Goal: Task Accomplishment & Management: Use online tool/utility

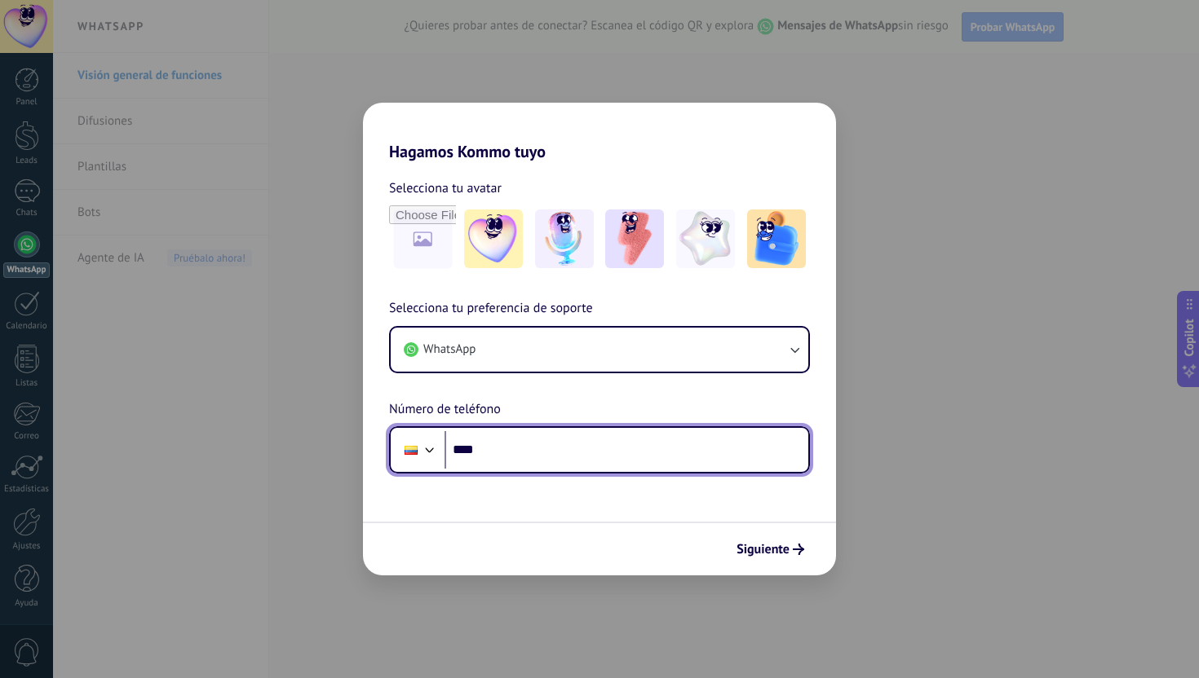
click at [534, 453] on input "****" at bounding box center [626, 450] width 364 height 38
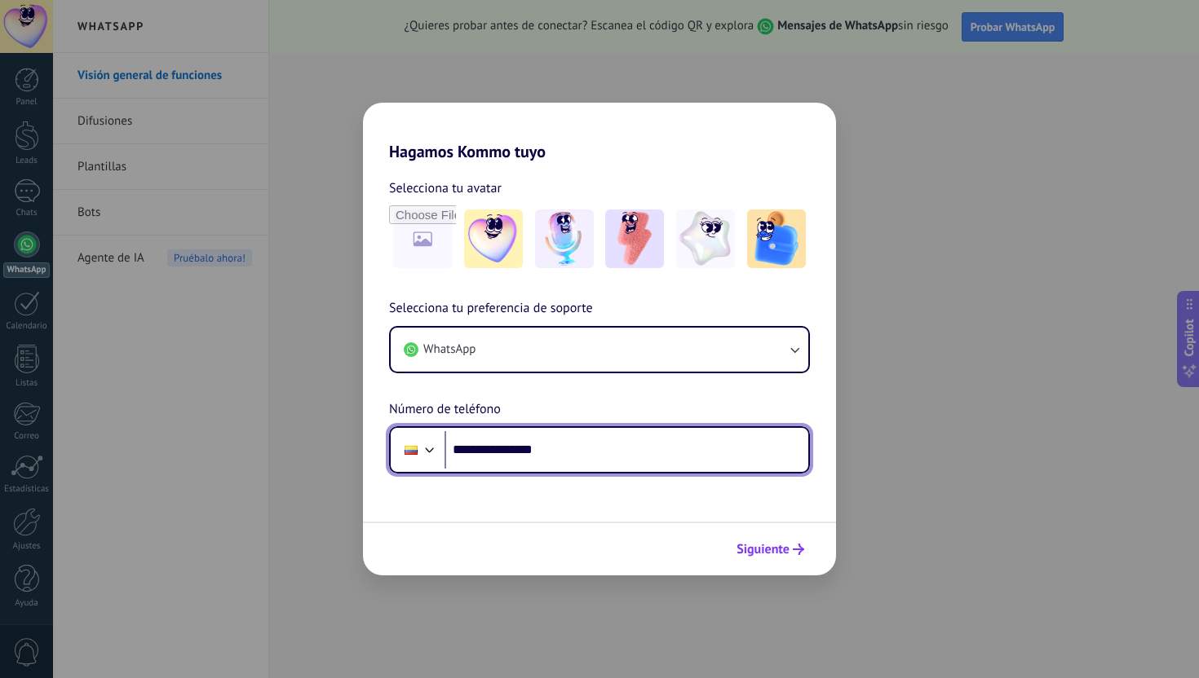
type input "**********"
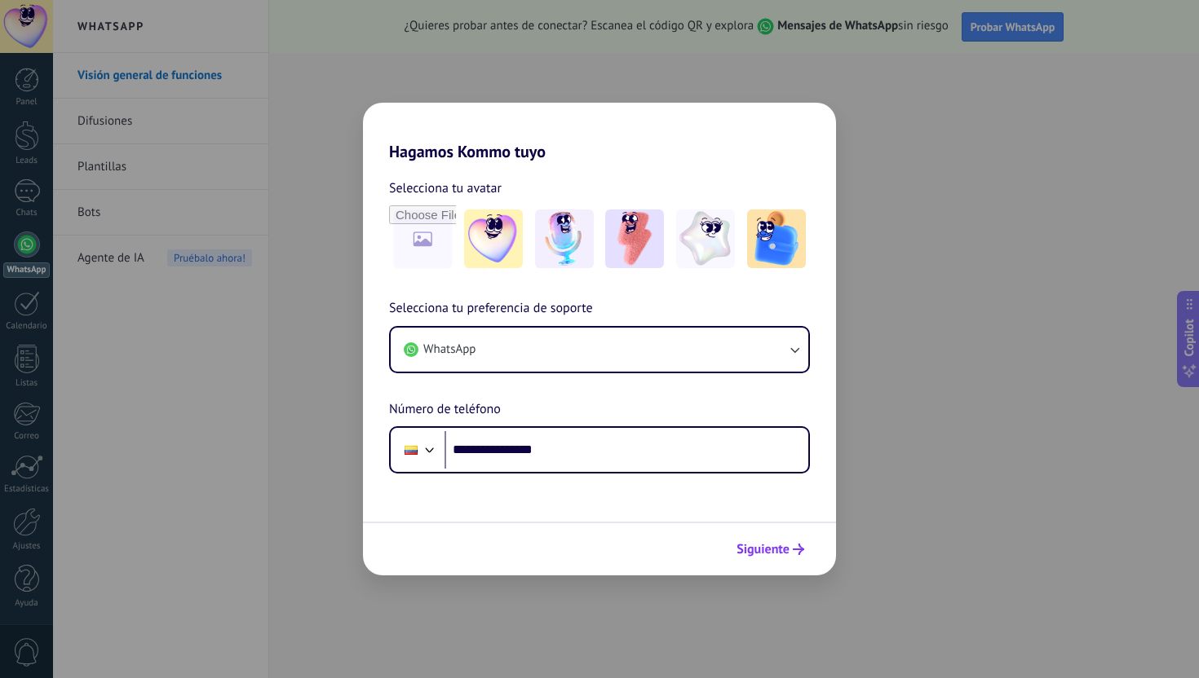
click at [771, 538] on button "Siguiente" at bounding box center [770, 550] width 82 height 28
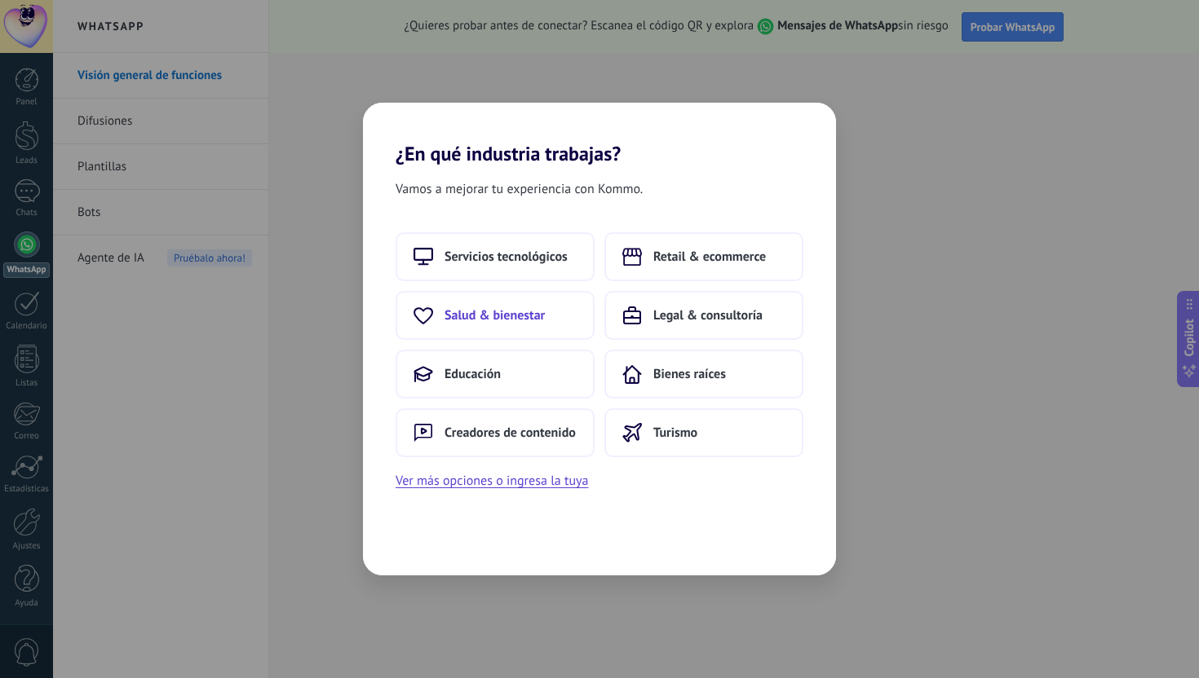
click at [509, 313] on span "Salud & bienestar" at bounding box center [494, 315] width 100 height 16
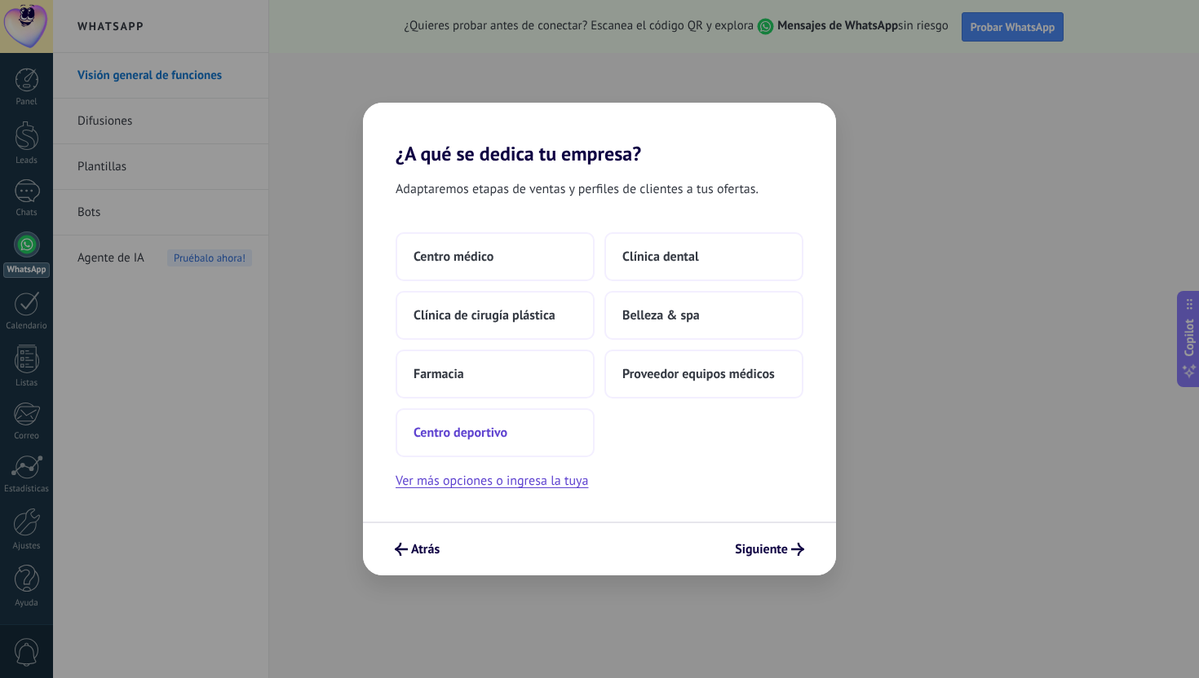
click at [484, 440] on span "Centro deportivo" at bounding box center [460, 433] width 94 height 16
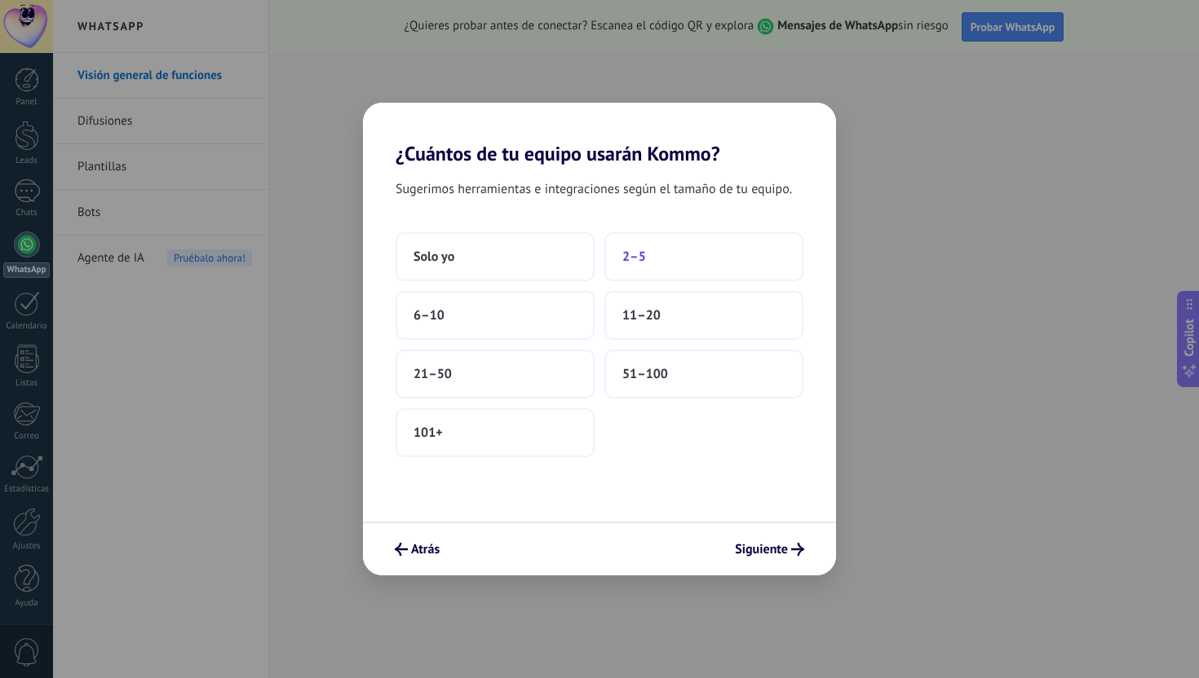
click at [642, 263] on span "2–5" at bounding box center [634, 257] width 24 height 16
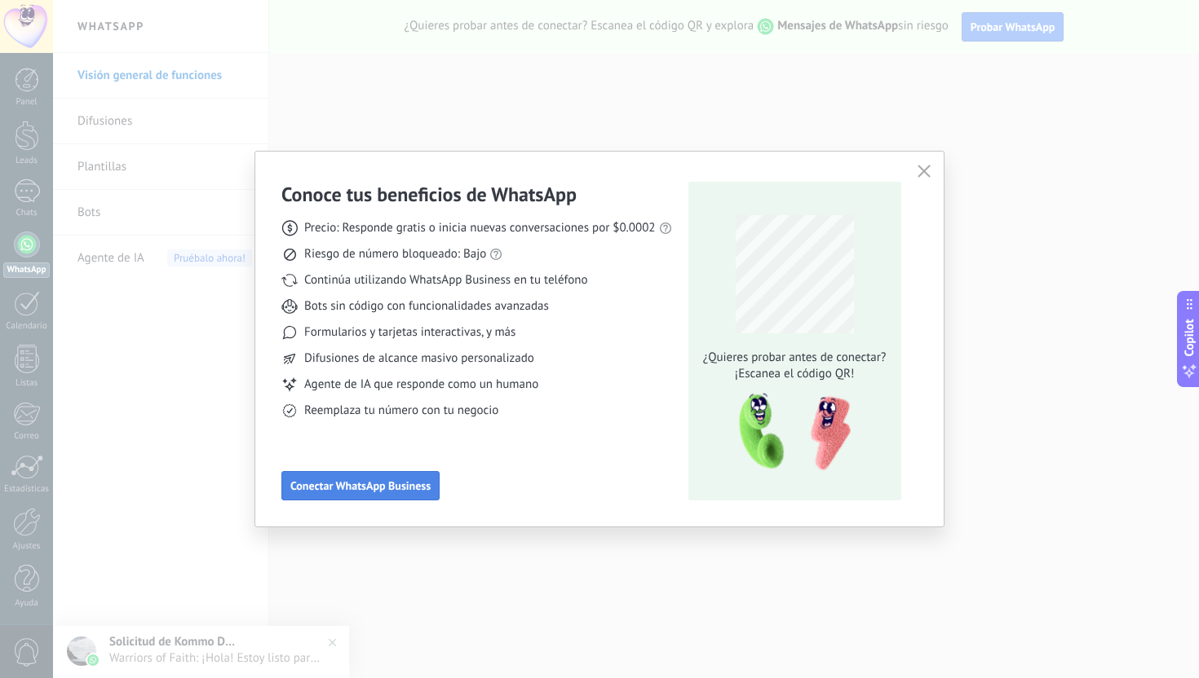
click at [344, 492] on span "Conectar WhatsApp Business" at bounding box center [360, 485] width 140 height 11
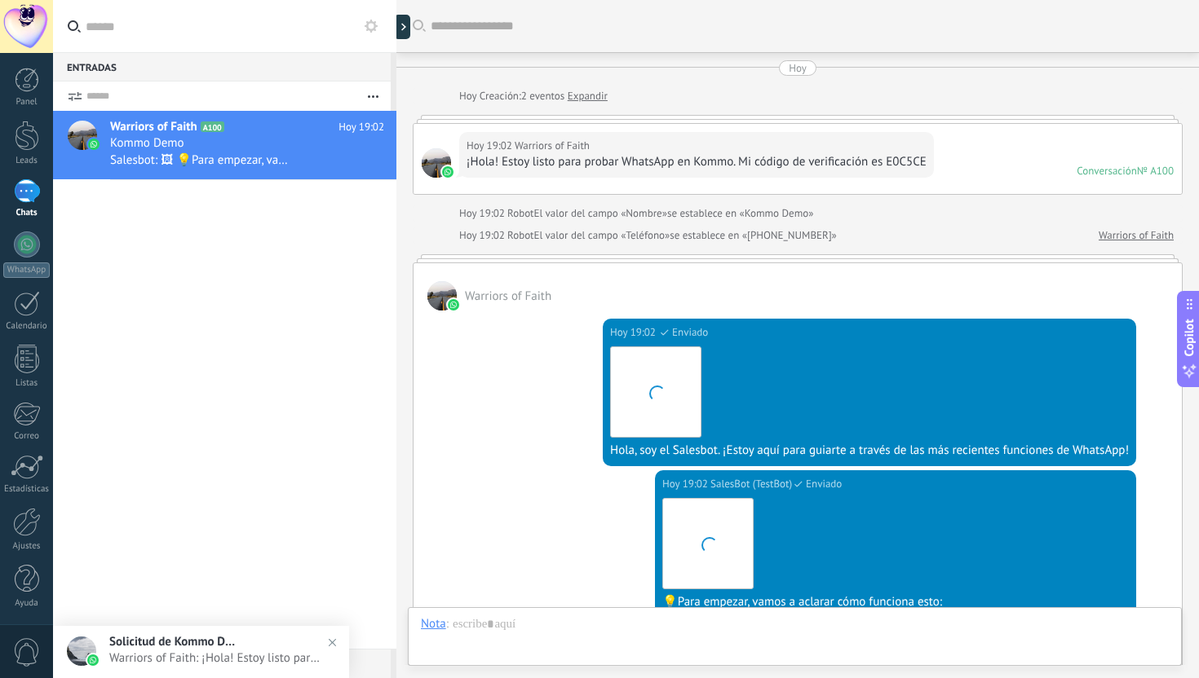
scroll to position [401, 0]
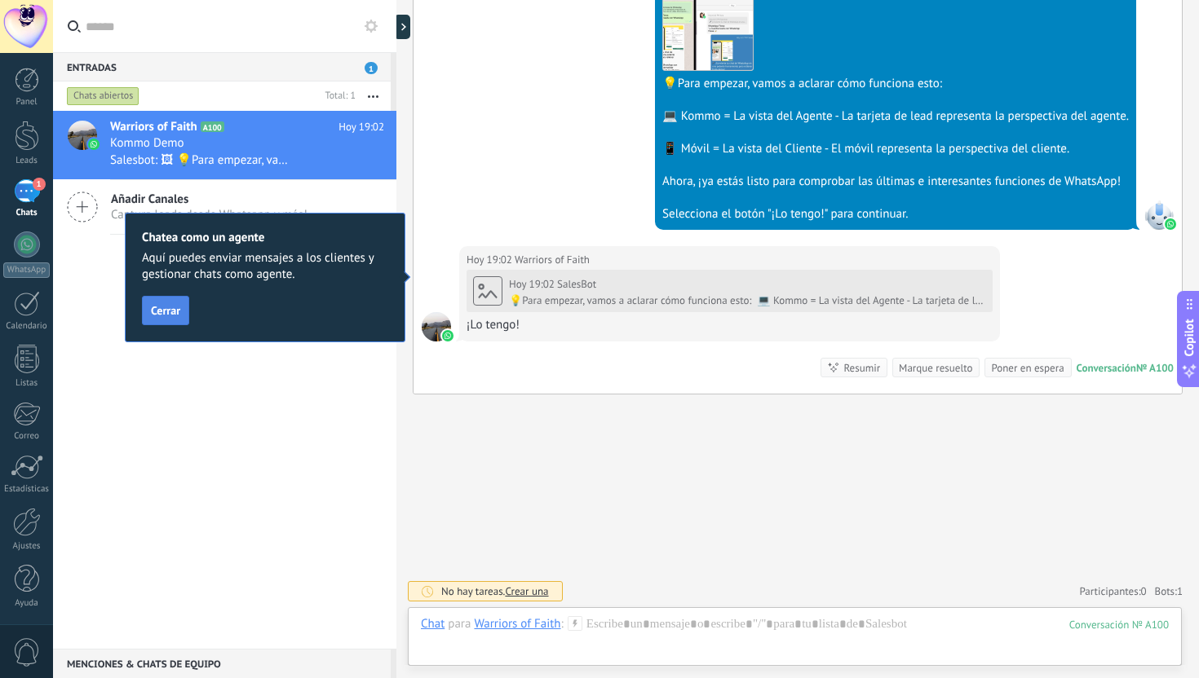
scroll to position [624, 0]
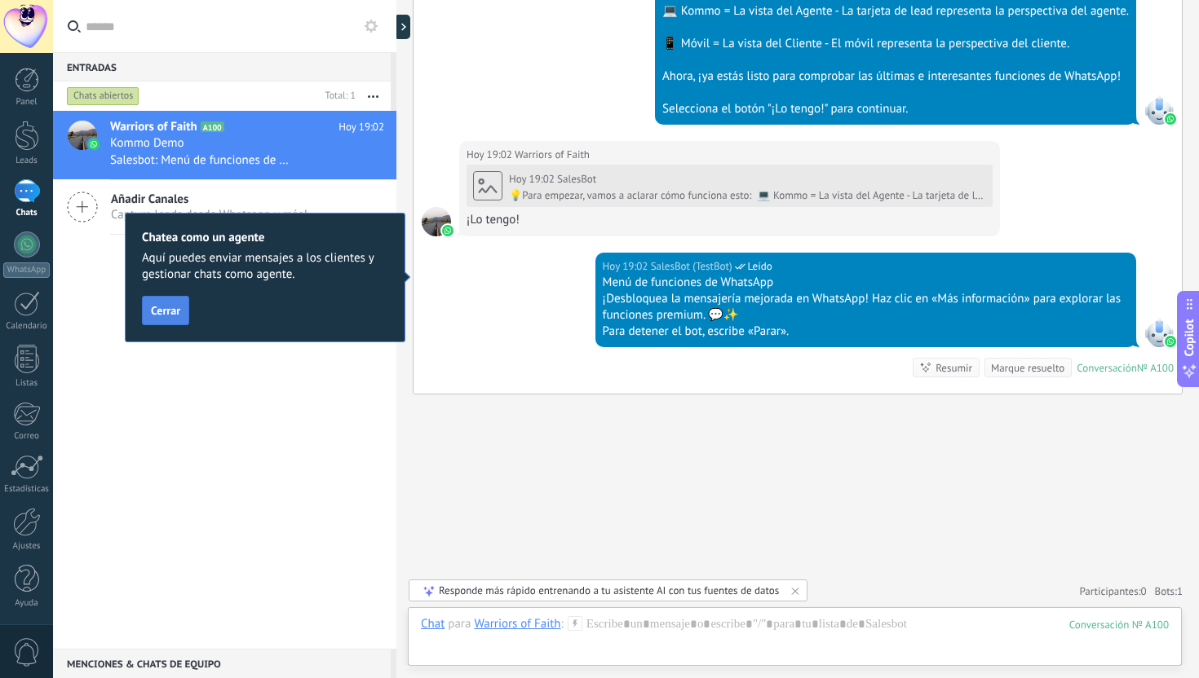
click at [168, 323] on button "Cerrar" at bounding box center [165, 310] width 47 height 29
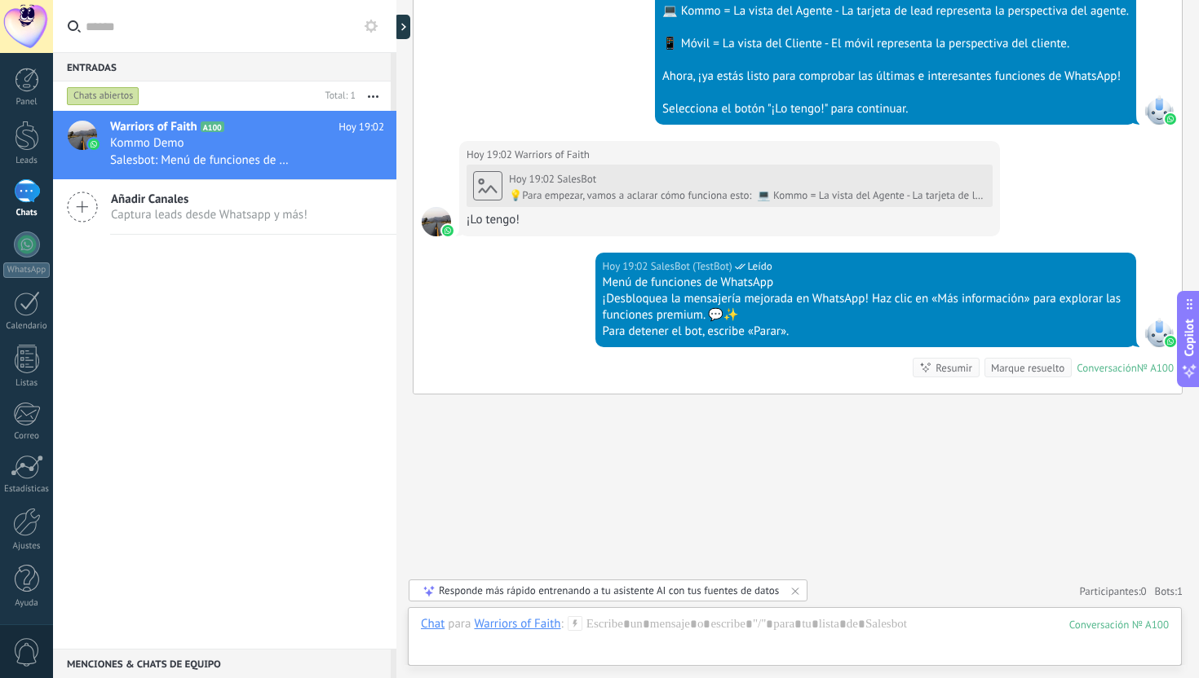
click at [167, 212] on span "Captura leads desde Whatsapp y más!" at bounding box center [209, 214] width 197 height 15
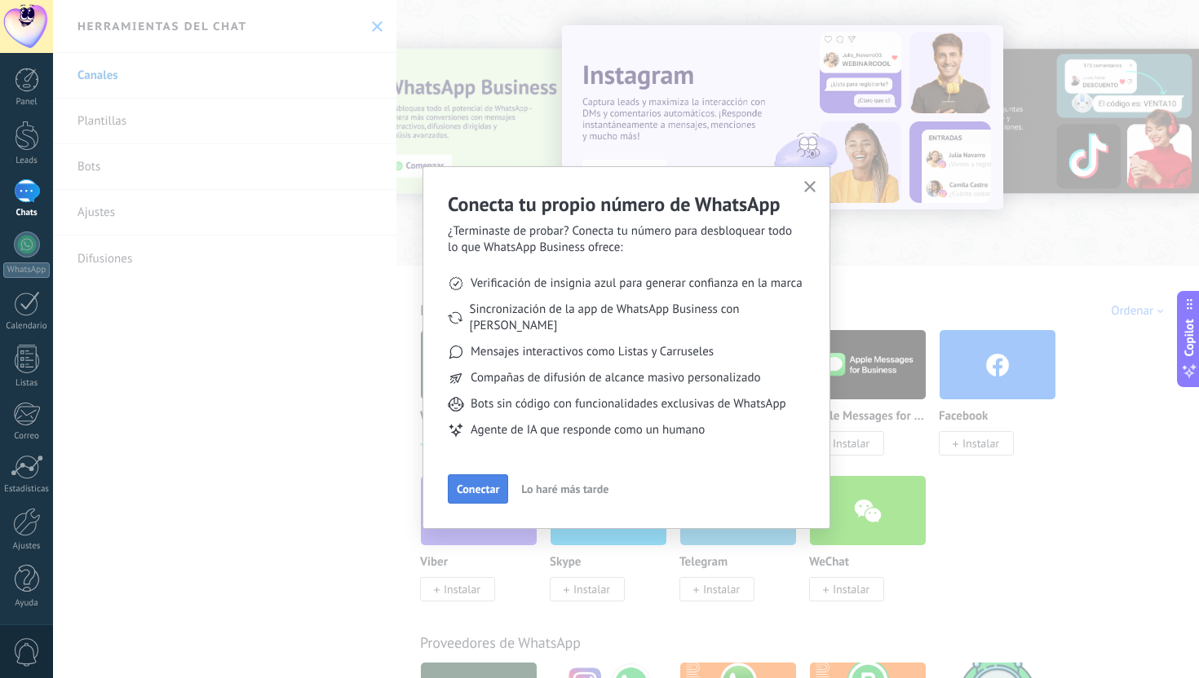
click at [496, 484] on span "Conectar" at bounding box center [478, 489] width 42 height 11
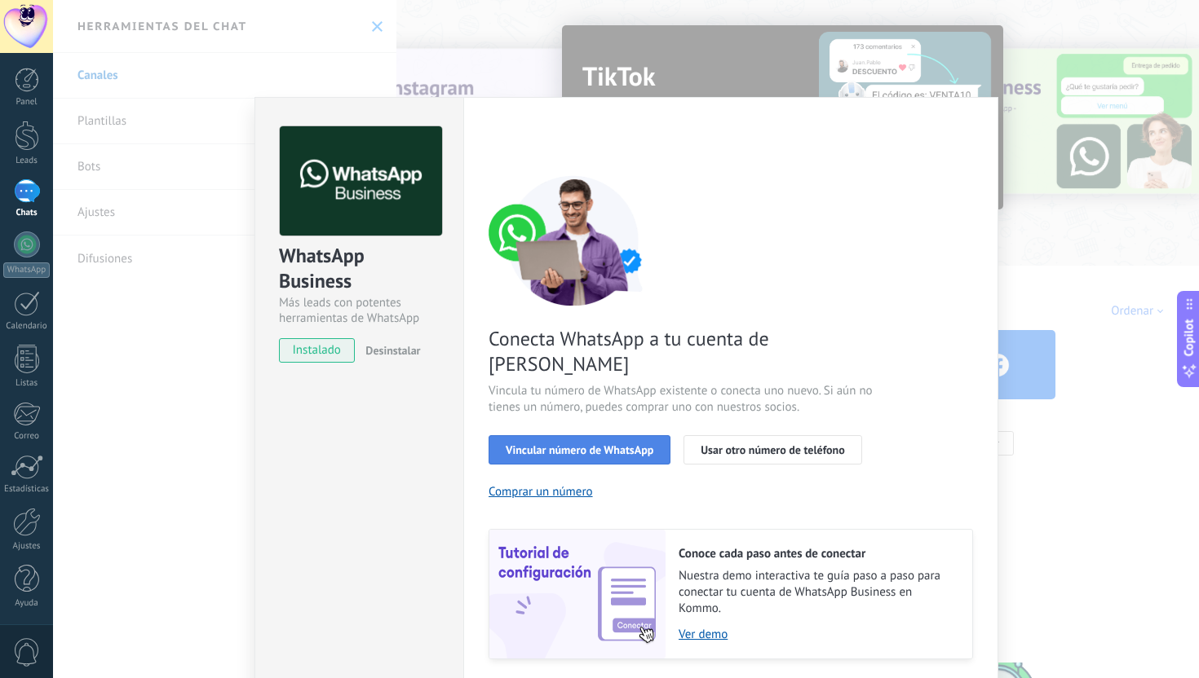
click at [588, 444] on span "Vincular número de WhatsApp" at bounding box center [580, 449] width 148 height 11
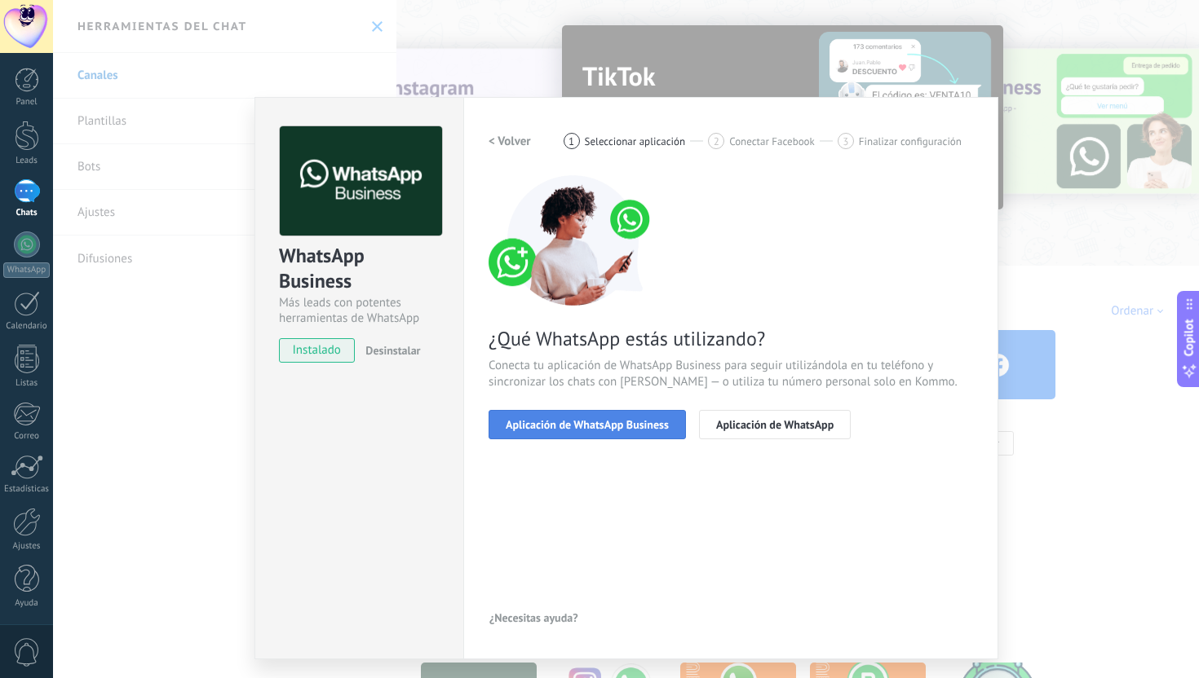
click at [588, 426] on span "Aplicación de WhatsApp Business" at bounding box center [587, 424] width 163 height 11
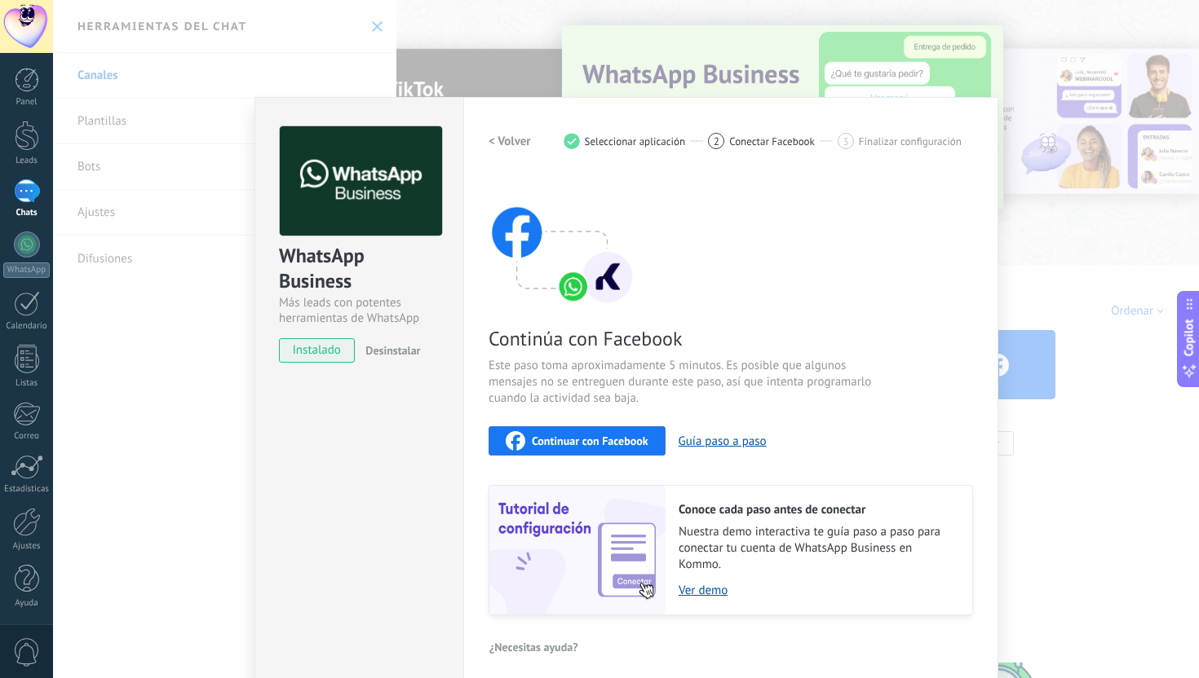
click at [546, 443] on span "Continuar con Facebook" at bounding box center [590, 440] width 117 height 11
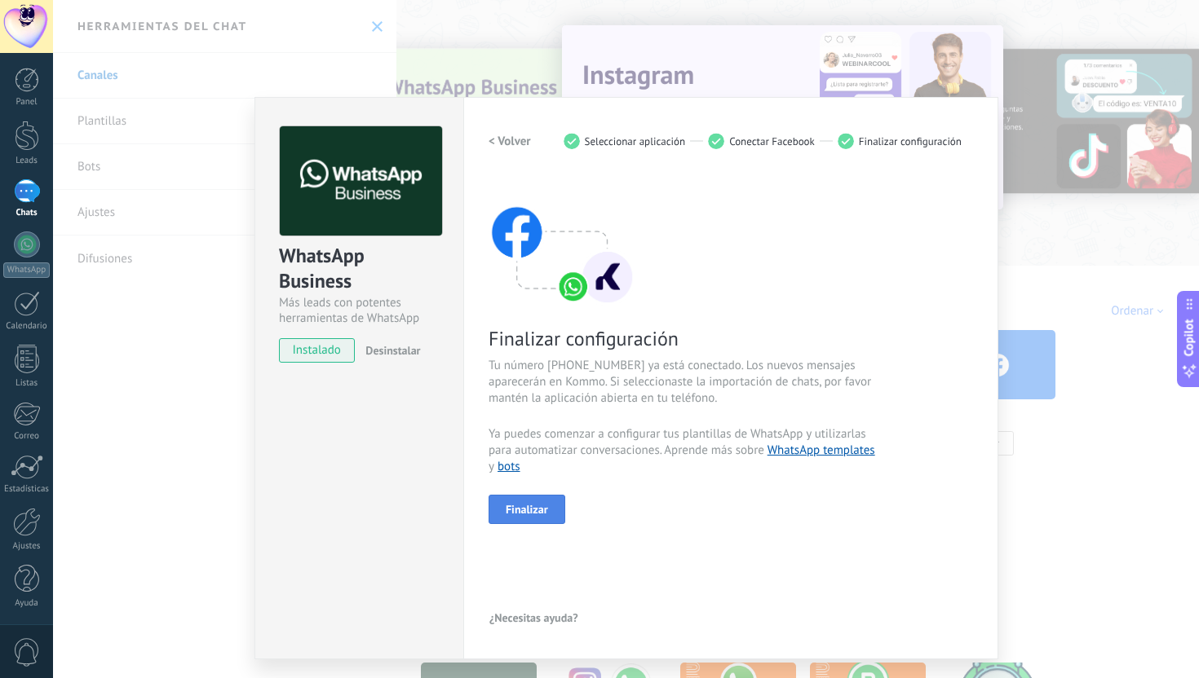
click at [524, 513] on span "Finalizar" at bounding box center [527, 509] width 42 height 11
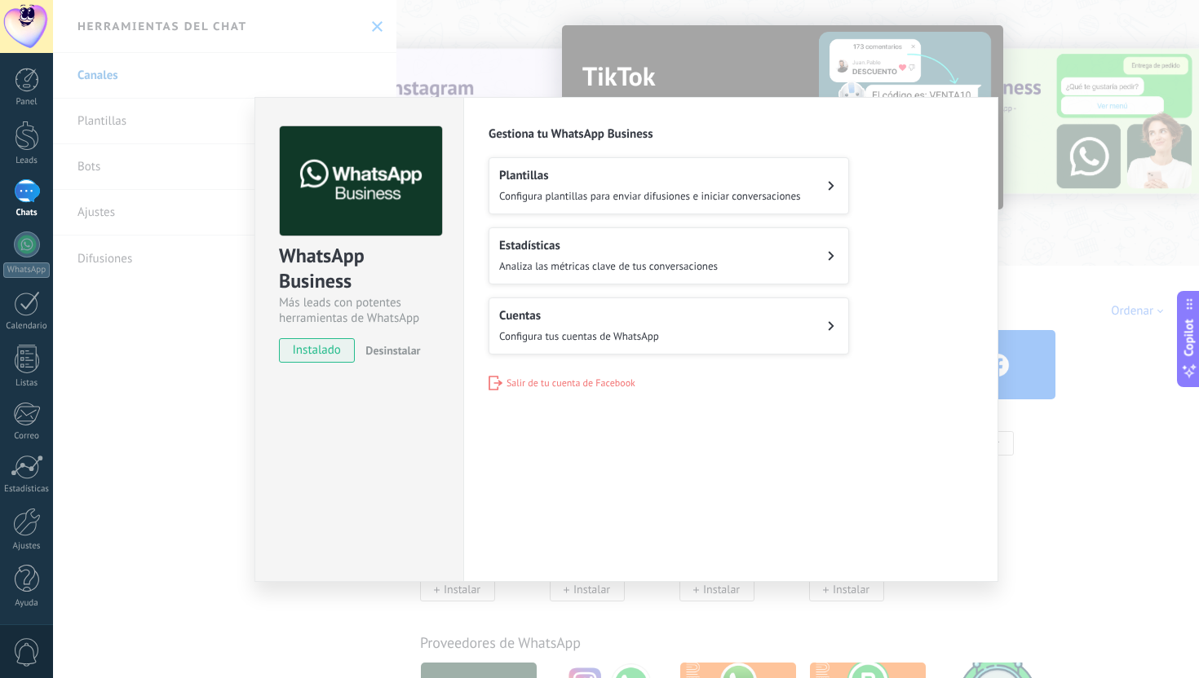
click at [603, 338] on span "Configura tus cuentas de WhatsApp" at bounding box center [579, 336] width 160 height 14
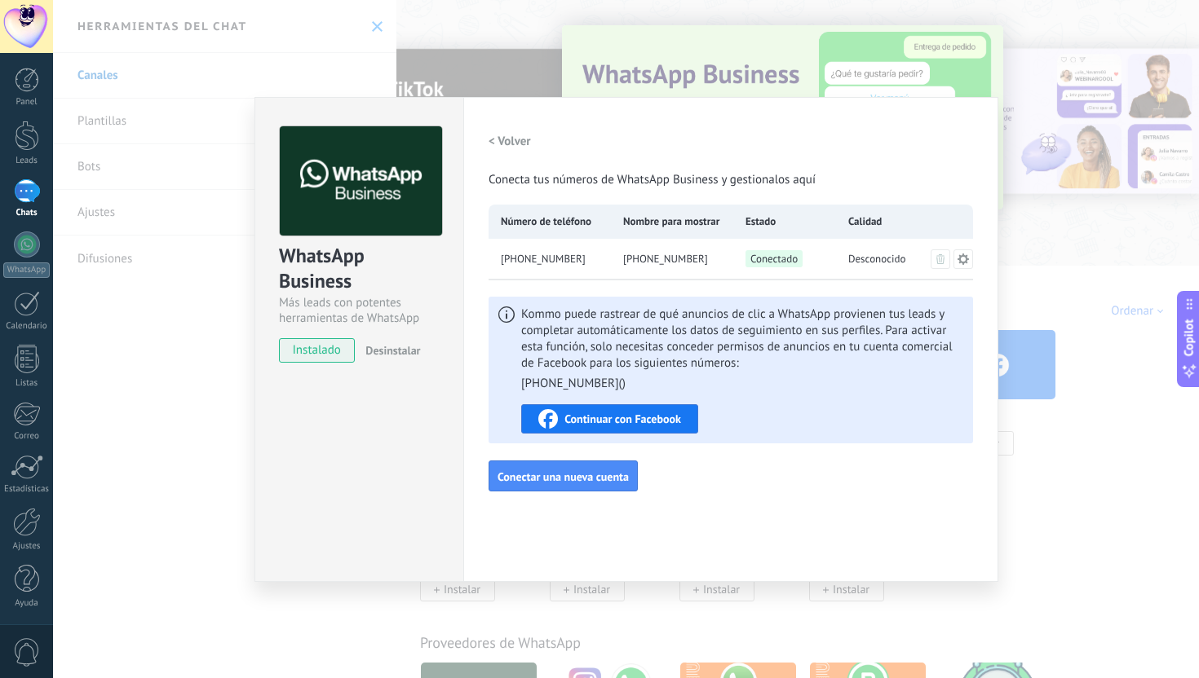
click at [620, 419] on span "Continuar con Facebook" at bounding box center [622, 418] width 117 height 11
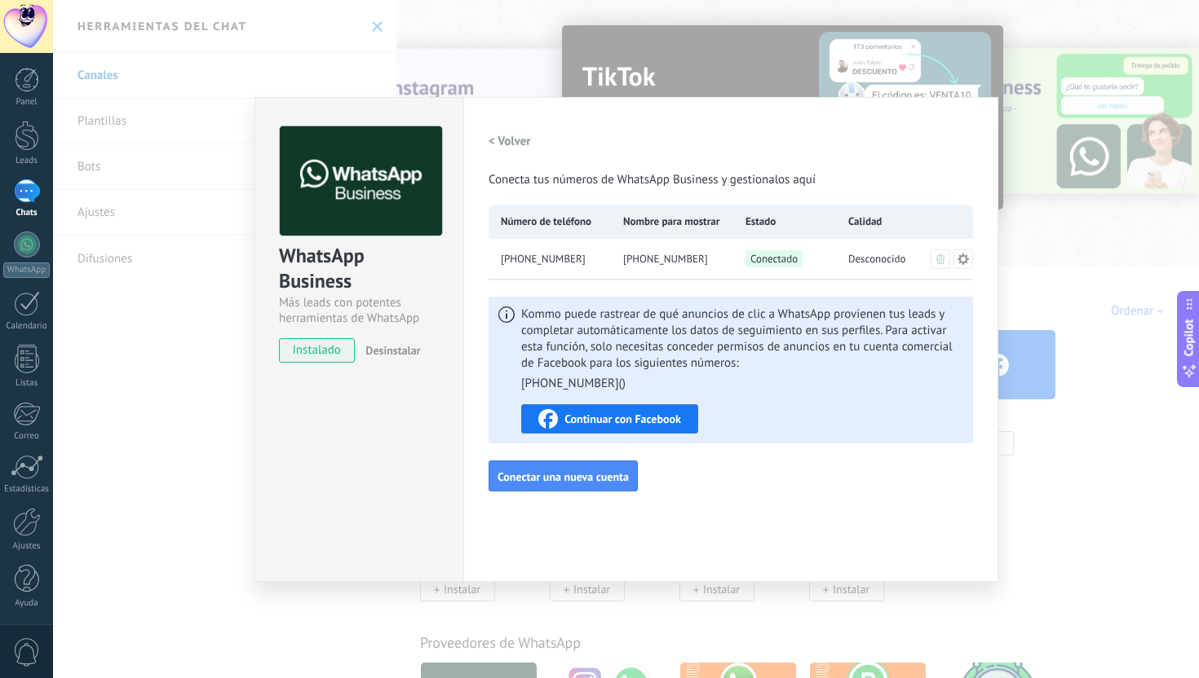
click at [1048, 380] on div "WhatsApp Business Más leads con potentes herramientas de WhatsApp instalado Des…" at bounding box center [626, 339] width 1146 height 678
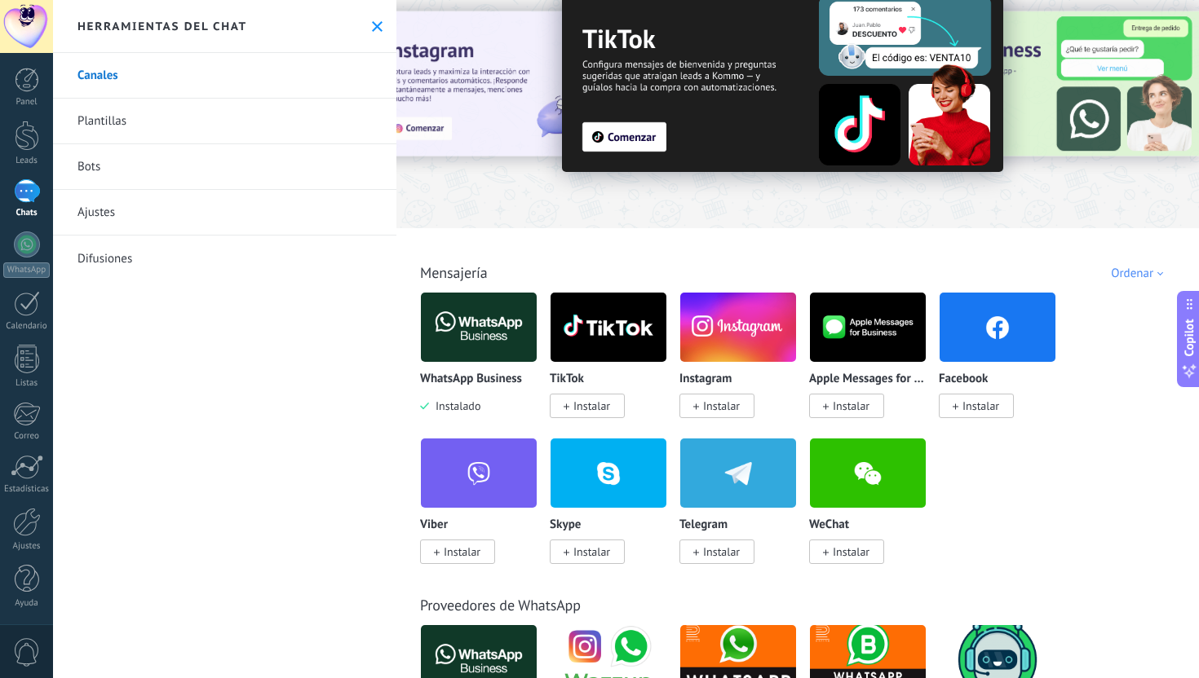
scroll to position [46, 0]
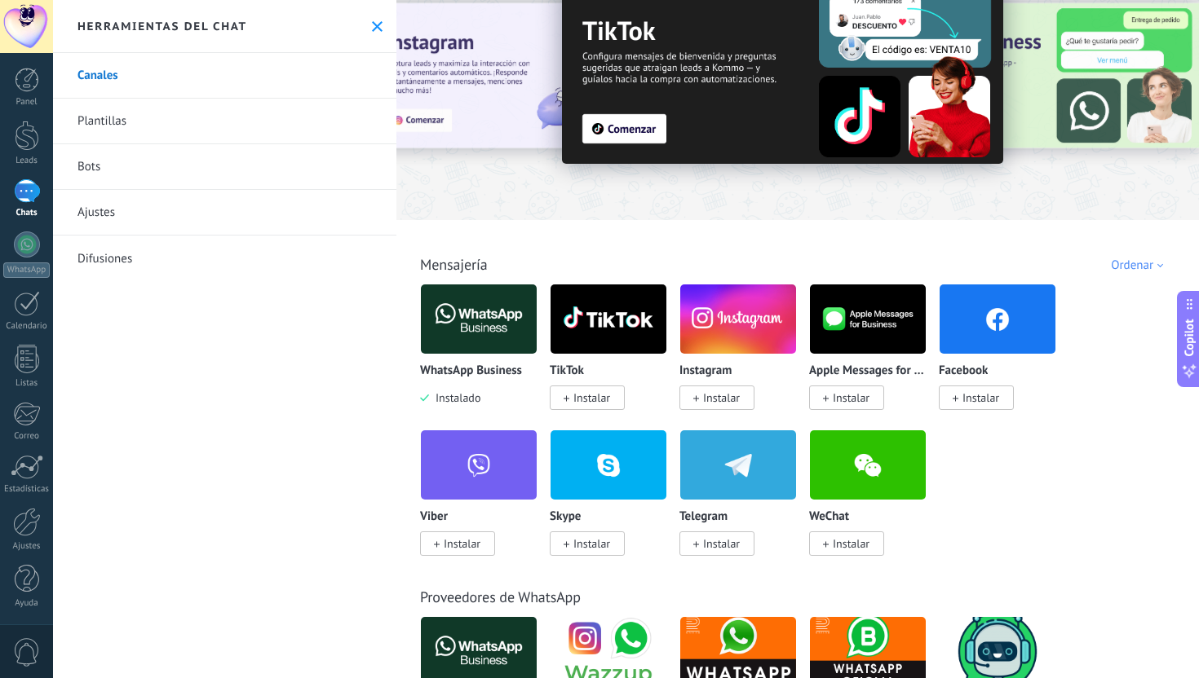
click at [965, 399] on span "Instalar" at bounding box center [980, 398] width 37 height 15
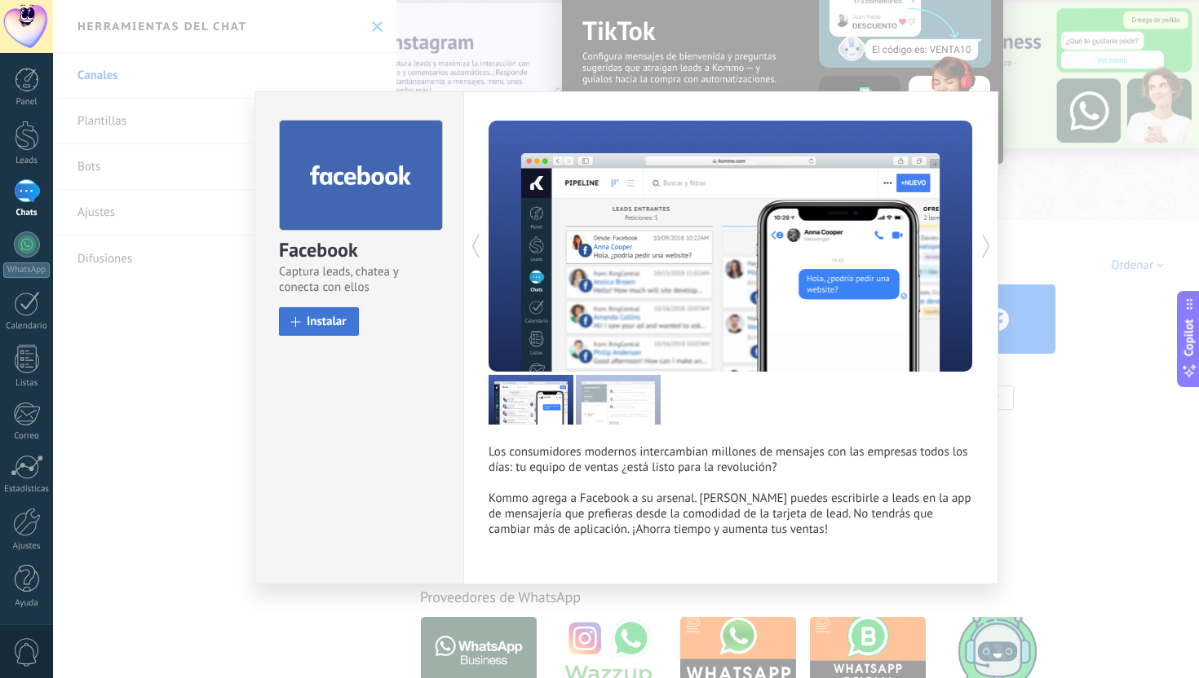
click at [320, 335] on button "Instalar" at bounding box center [319, 321] width 80 height 29
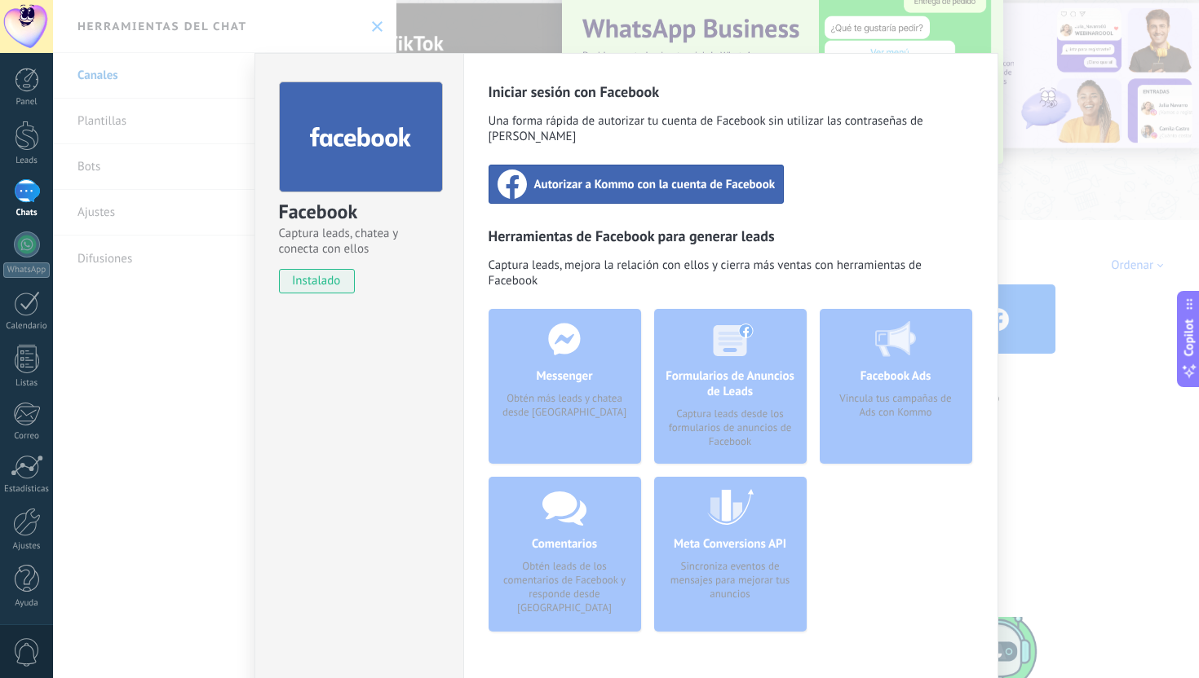
click at [575, 179] on div "Autorizar a Kommo con la cuenta de Facebook" at bounding box center [636, 184] width 296 height 39
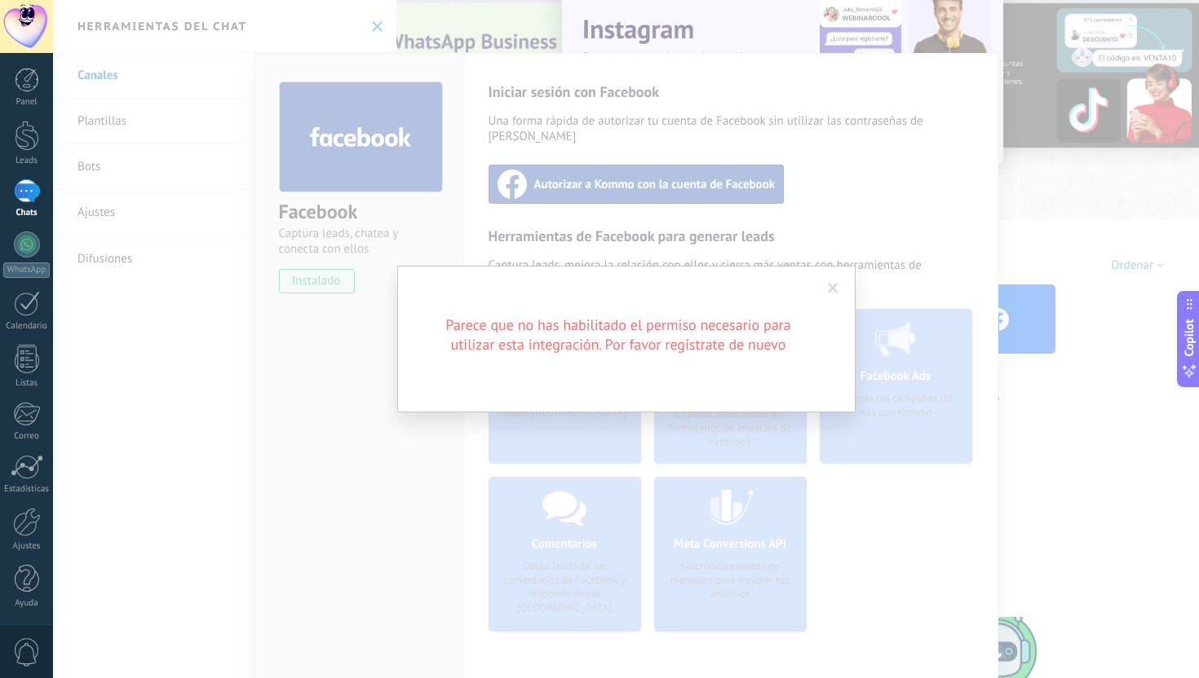
click at [616, 304] on div "Parece que no has habilitado el permiso necesario para utilizar esta integració…" at bounding box center [626, 339] width 458 height 147
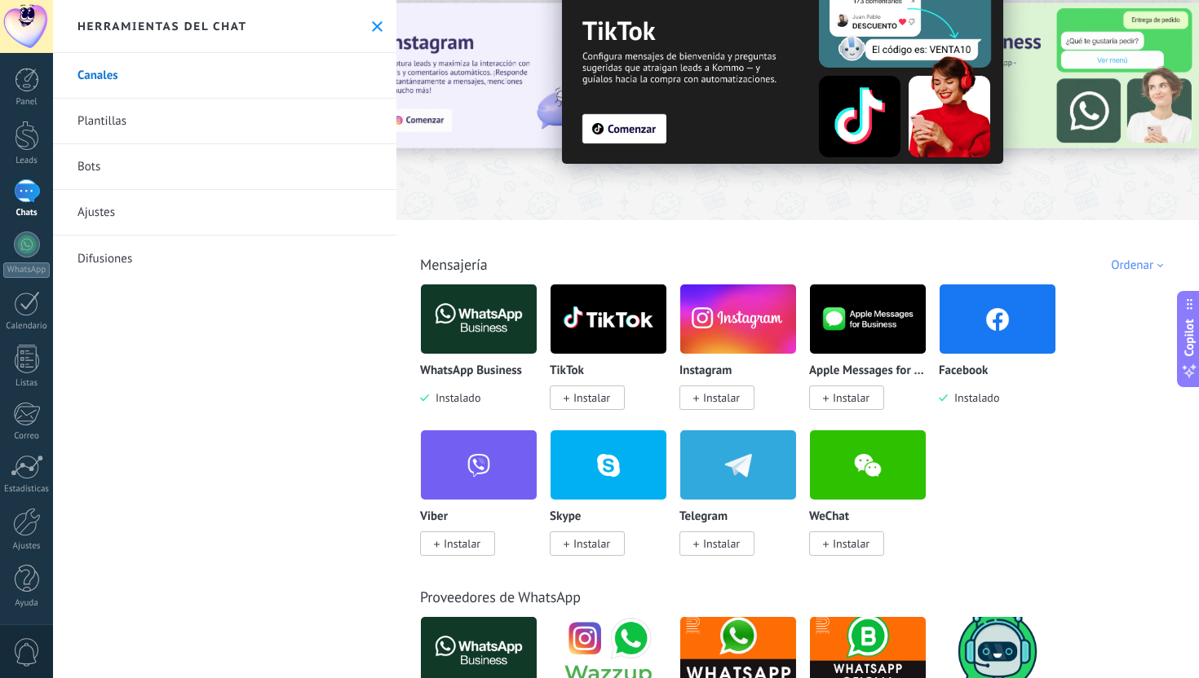
scroll to position [624, 0]
click at [997, 327] on img at bounding box center [997, 319] width 116 height 79
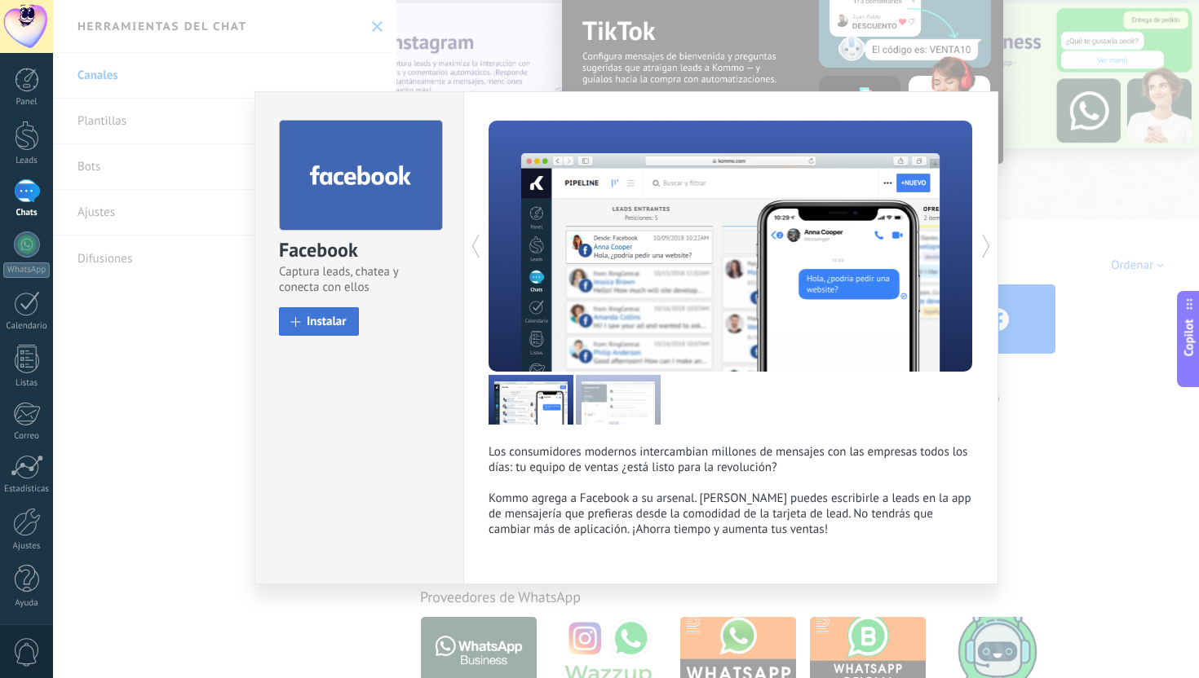
click at [314, 322] on span "Instalar" at bounding box center [327, 322] width 40 height 12
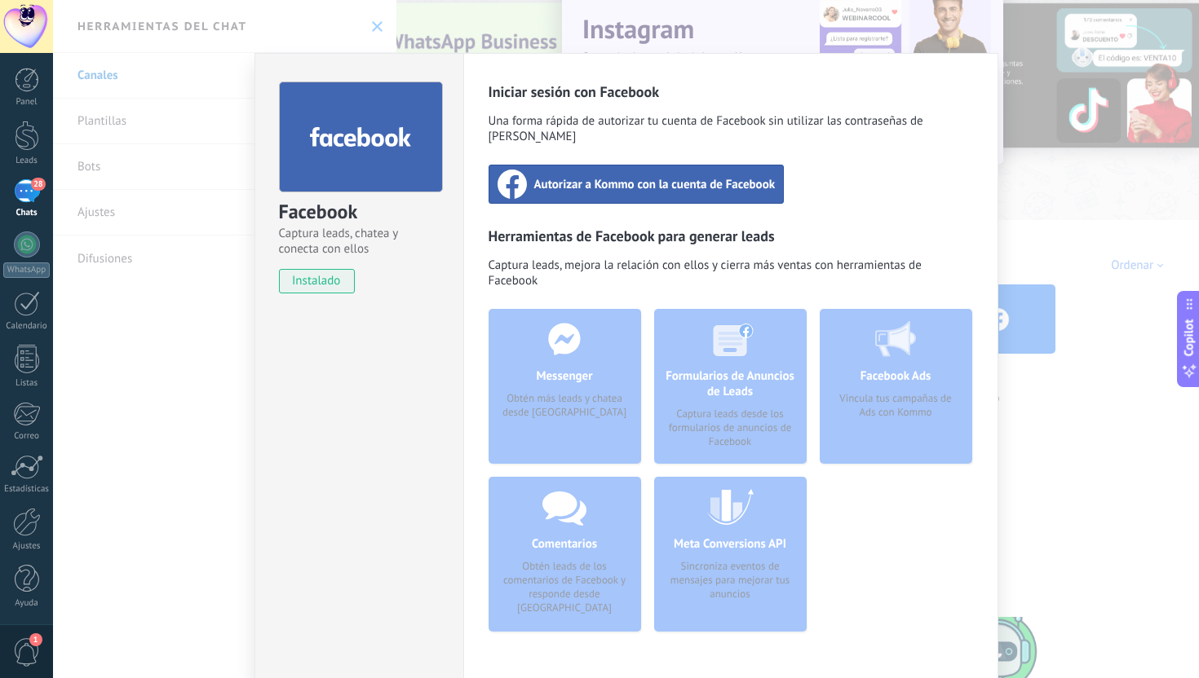
click at [597, 176] on span "Autorizar a Kommo con la cuenta de Facebook" at bounding box center [654, 184] width 241 height 16
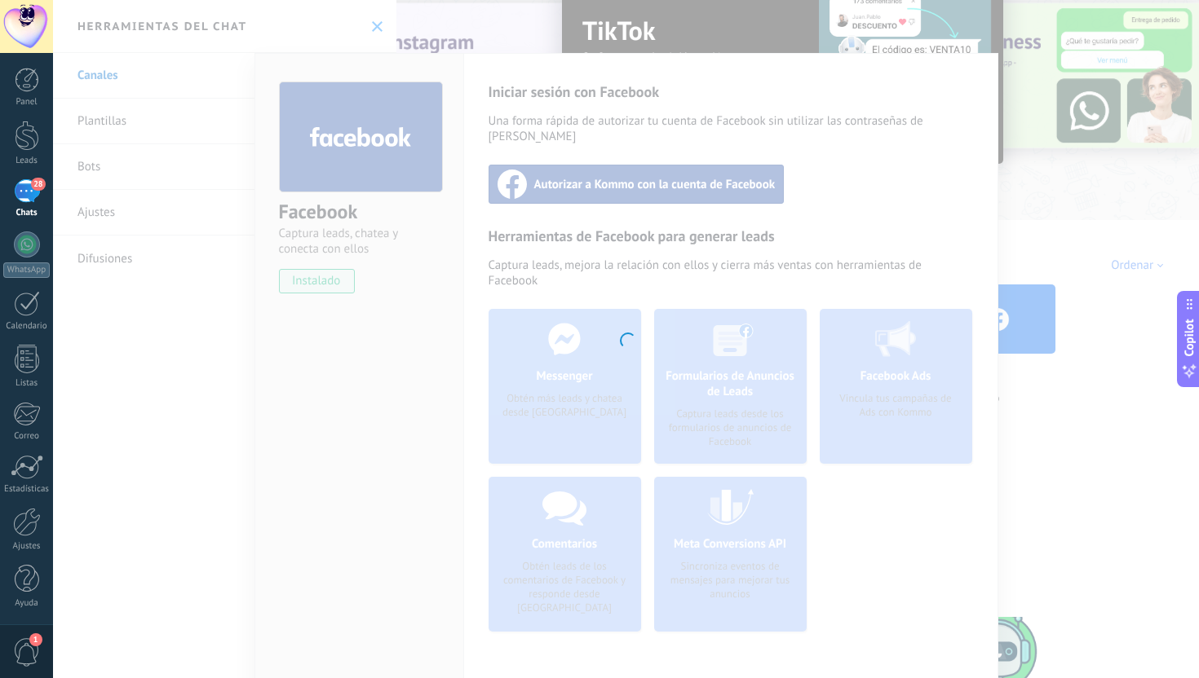
click at [452, 116] on div at bounding box center [626, 339] width 1146 height 678
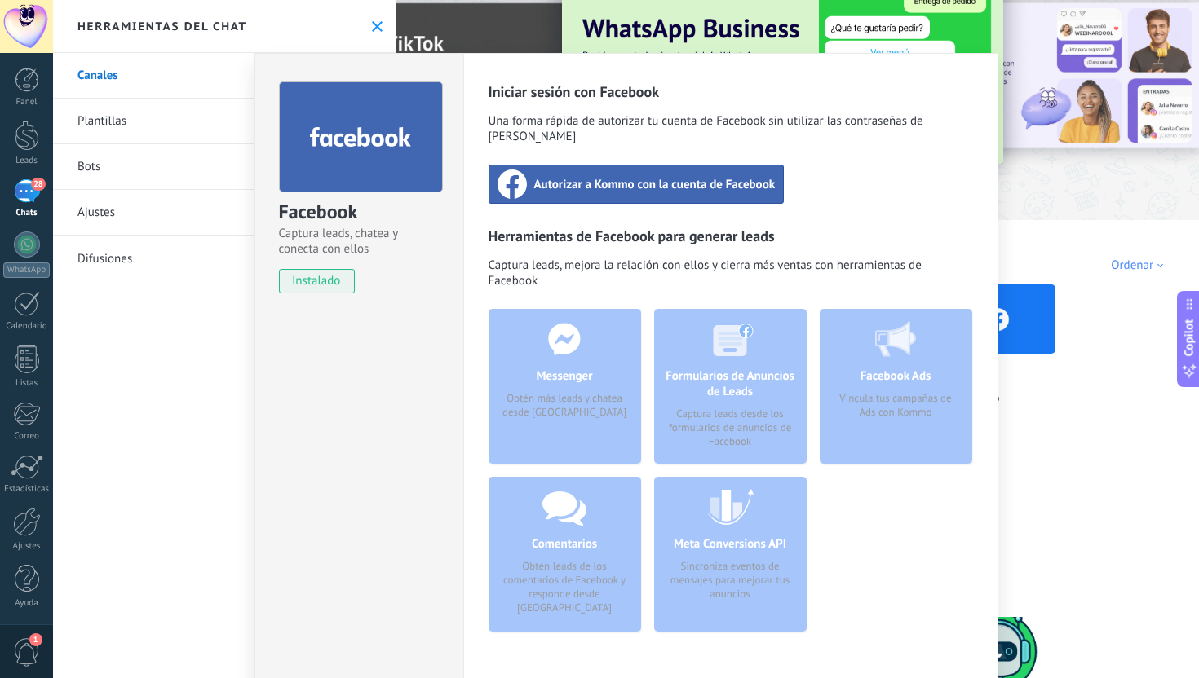
click at [504, 176] on use at bounding box center [511, 184] width 29 height 29
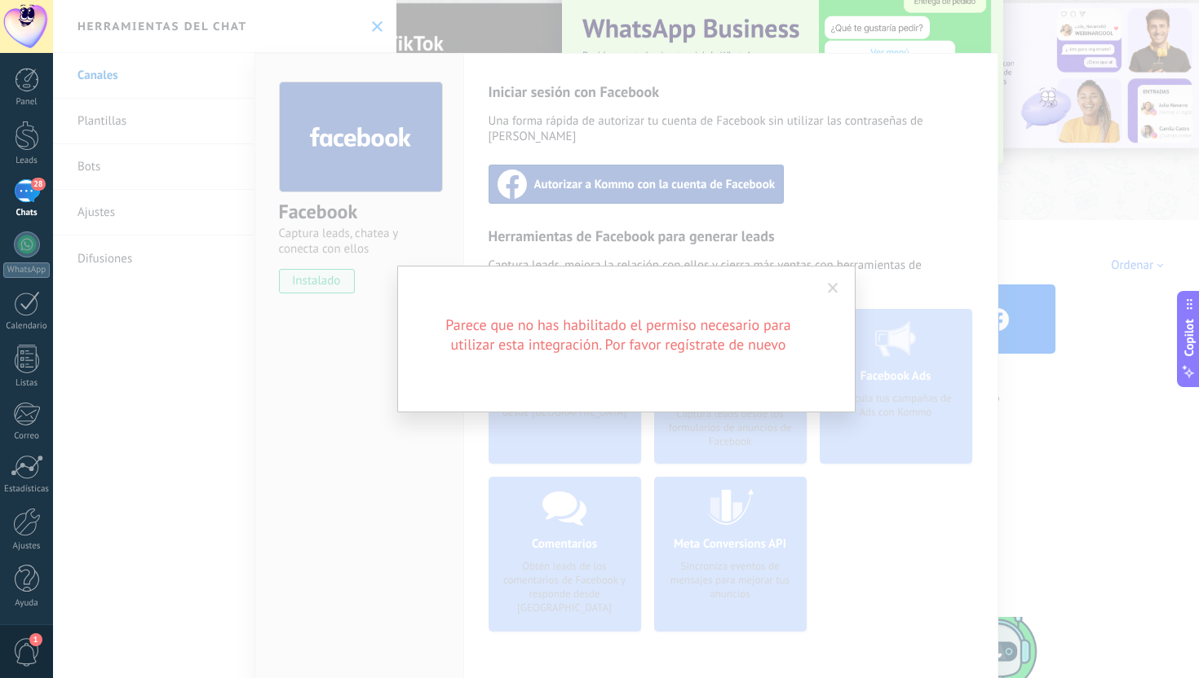
click at [135, 168] on div "Parece que no has habilitado el permiso necesario para utilizar esta integració…" at bounding box center [626, 339] width 1146 height 678
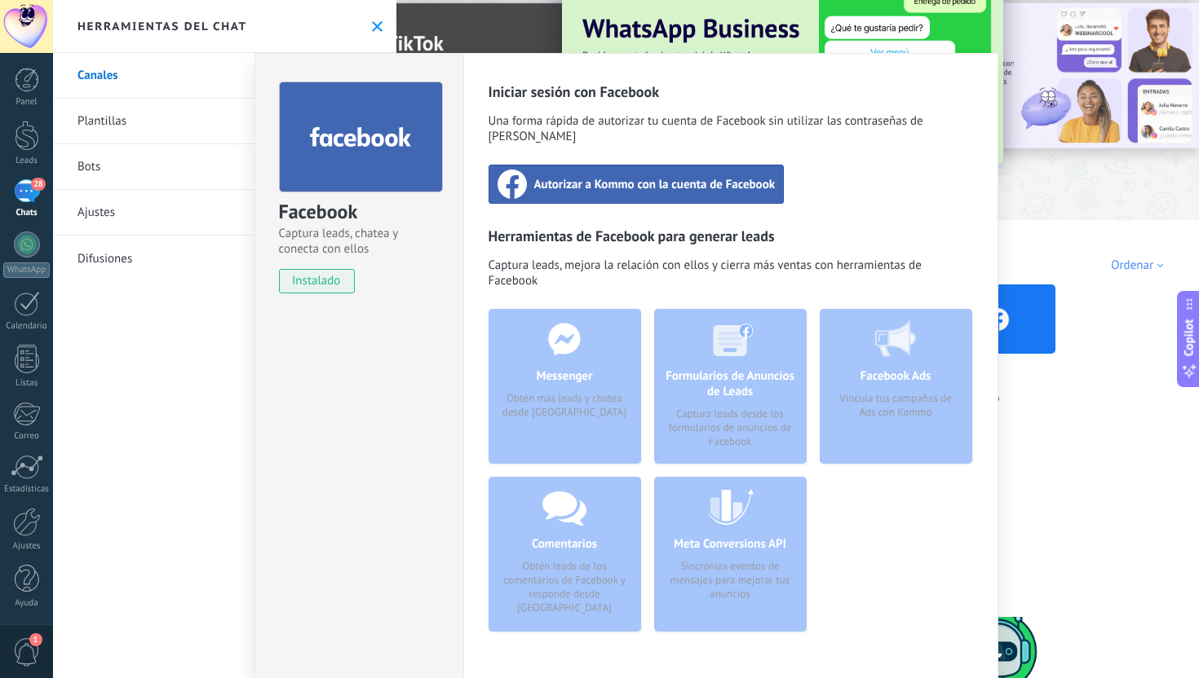
click at [23, 206] on link "28 Chats" at bounding box center [26, 198] width 53 height 39
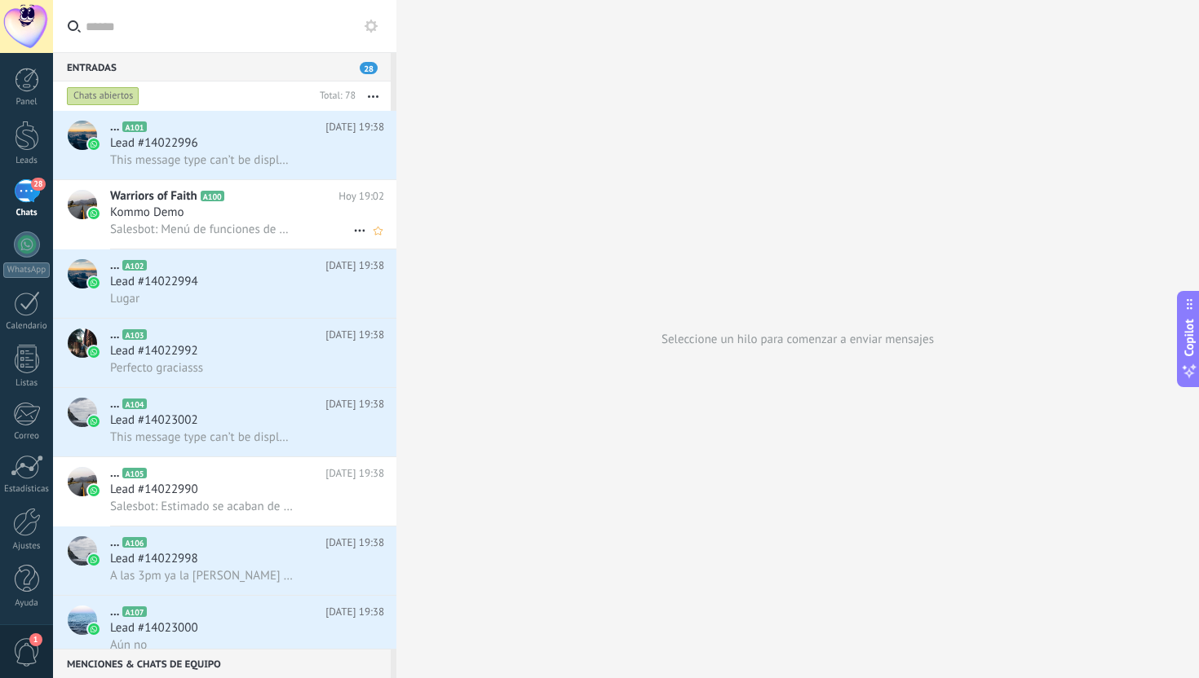
click at [127, 228] on span "Salesbot: Menú de funciones de WhatsApp ¡Desbloquea la mensajería mejorada en W…" at bounding box center [202, 229] width 184 height 15
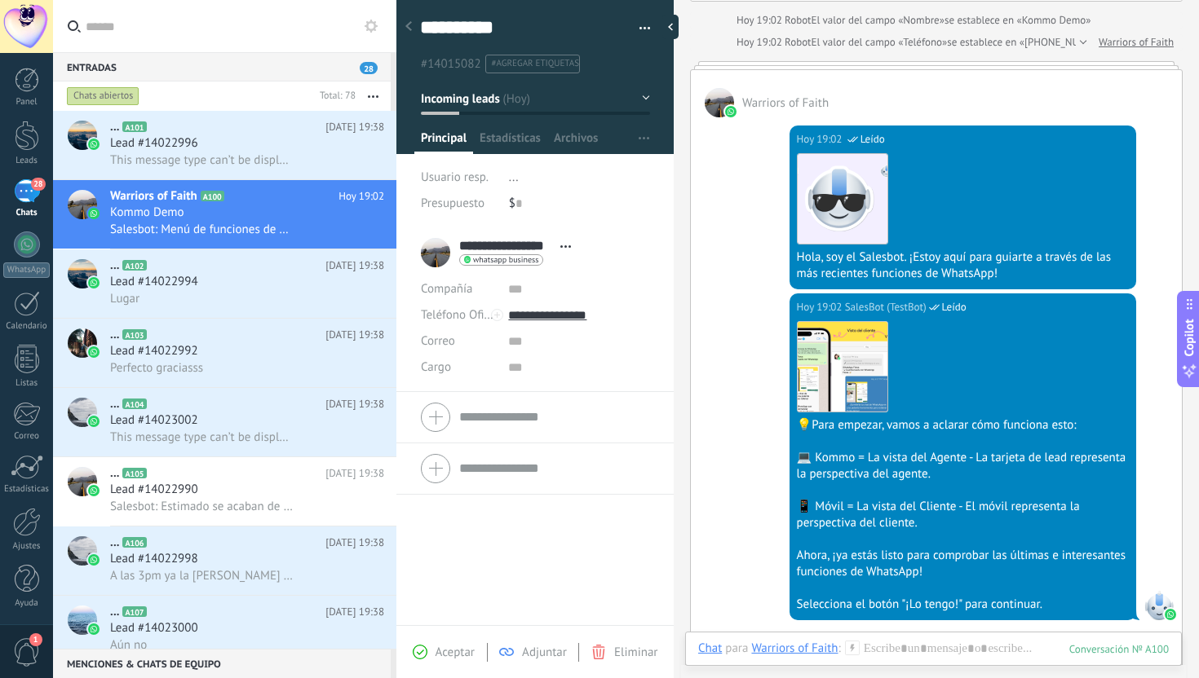
scroll to position [164, 0]
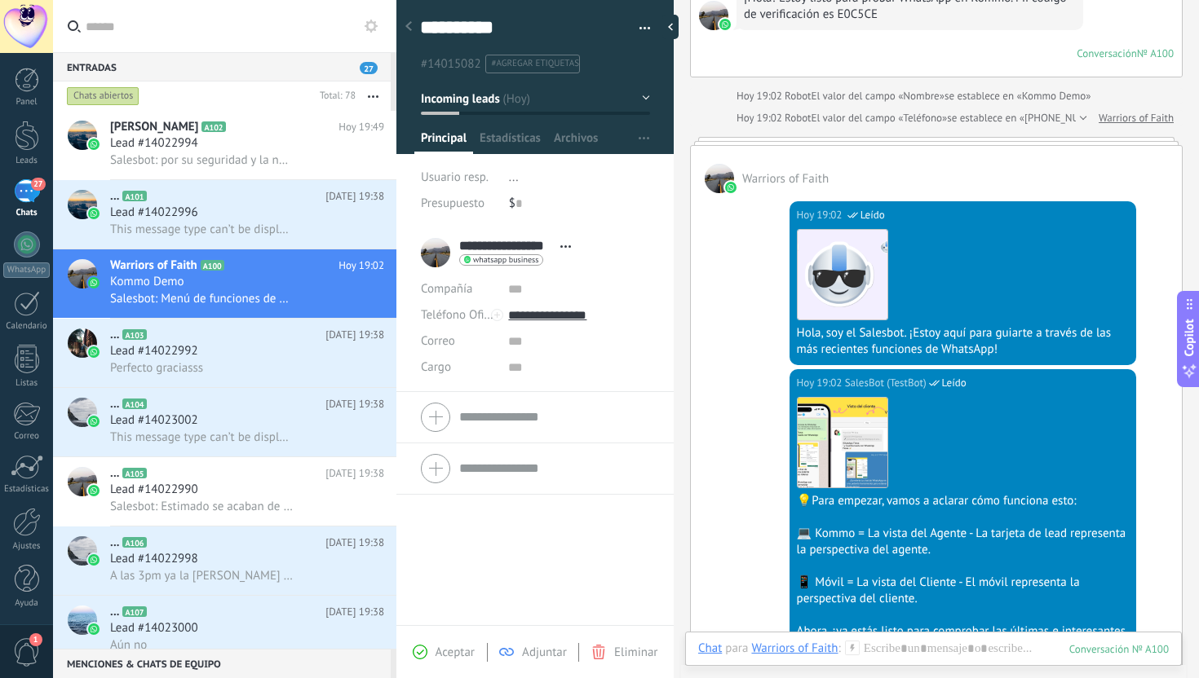
click at [21, 192] on div "27" at bounding box center [27, 191] width 26 height 24
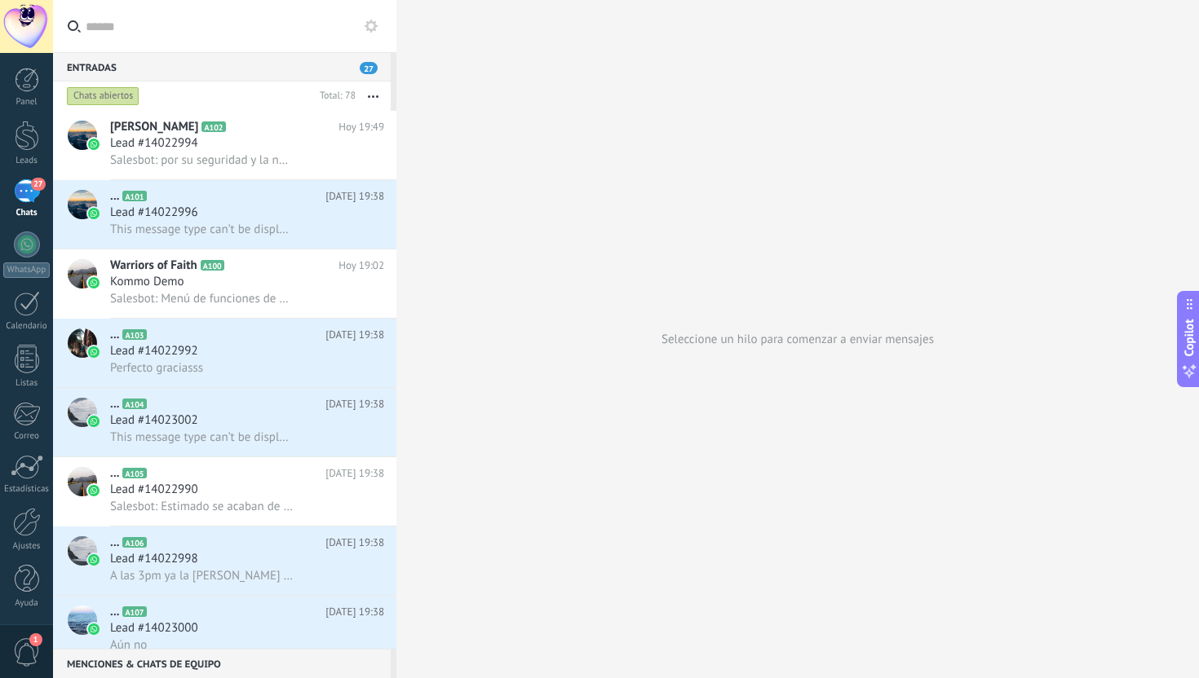
click at [24, 190] on div "27" at bounding box center [27, 191] width 26 height 24
click at [24, 259] on link "WhatsApp" at bounding box center [26, 255] width 53 height 46
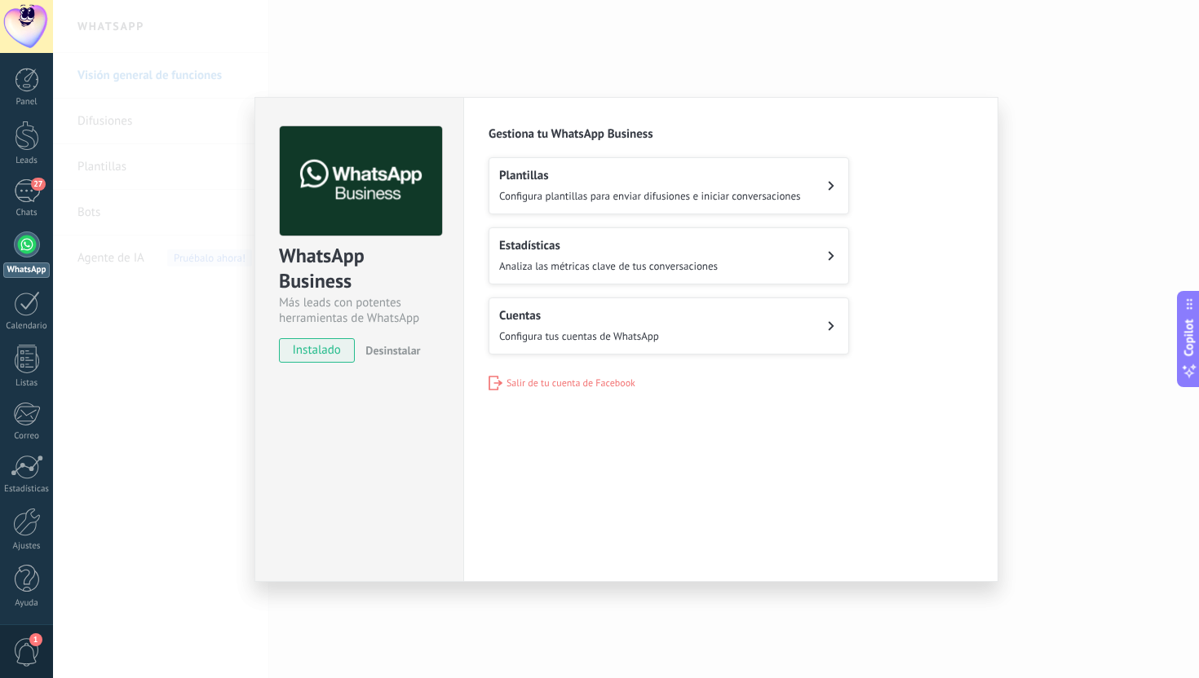
click at [518, 194] on span "Configura plantillas para enviar difusiones e iniciar conversaciones" at bounding box center [650, 196] width 302 height 14
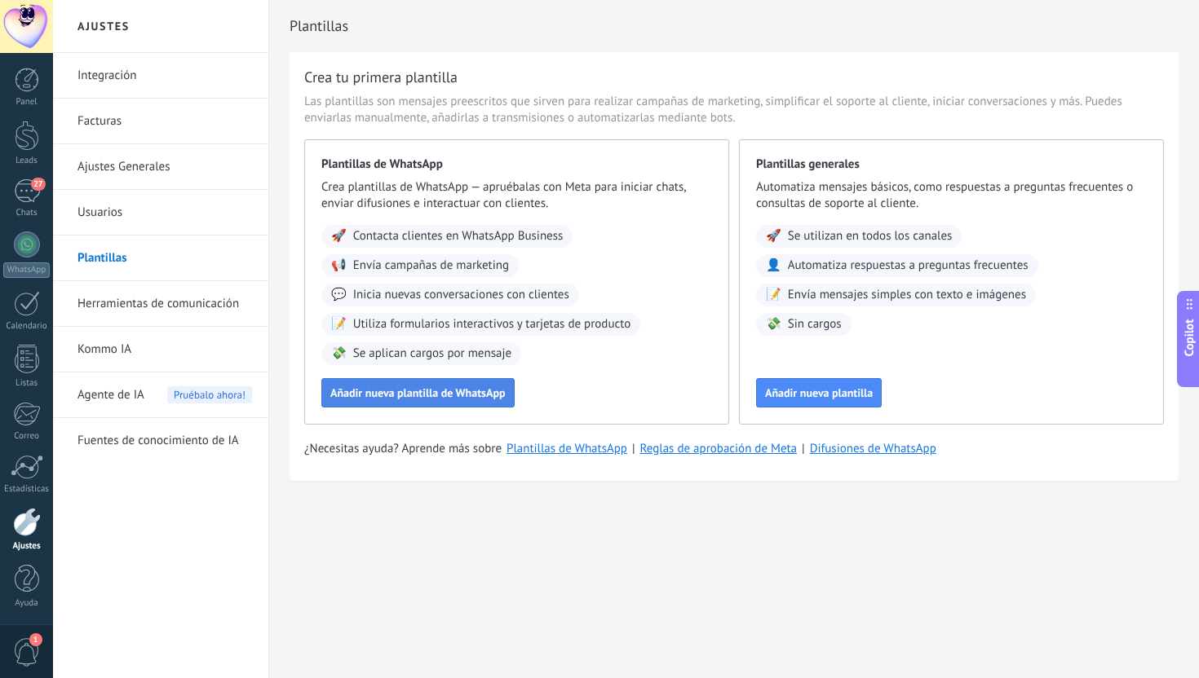
click at [436, 392] on span "Añadir nueva plantilla de WhatsApp" at bounding box center [417, 392] width 175 height 11
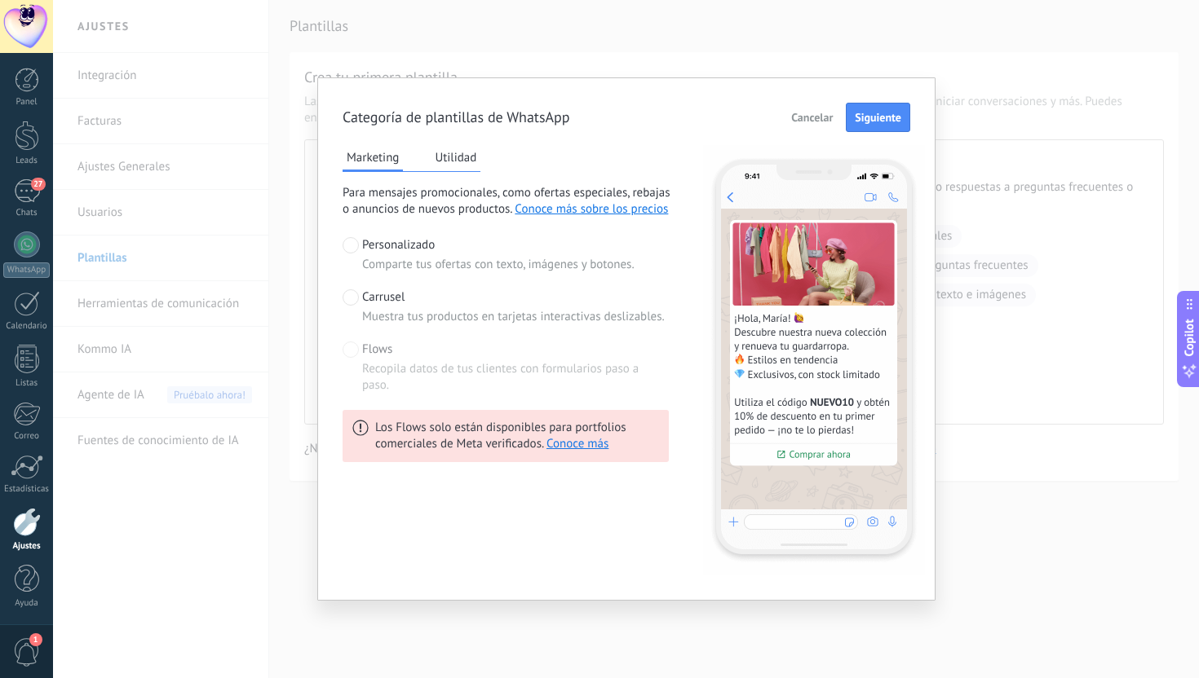
click at [464, 160] on button "Utilidad" at bounding box center [456, 157] width 50 height 24
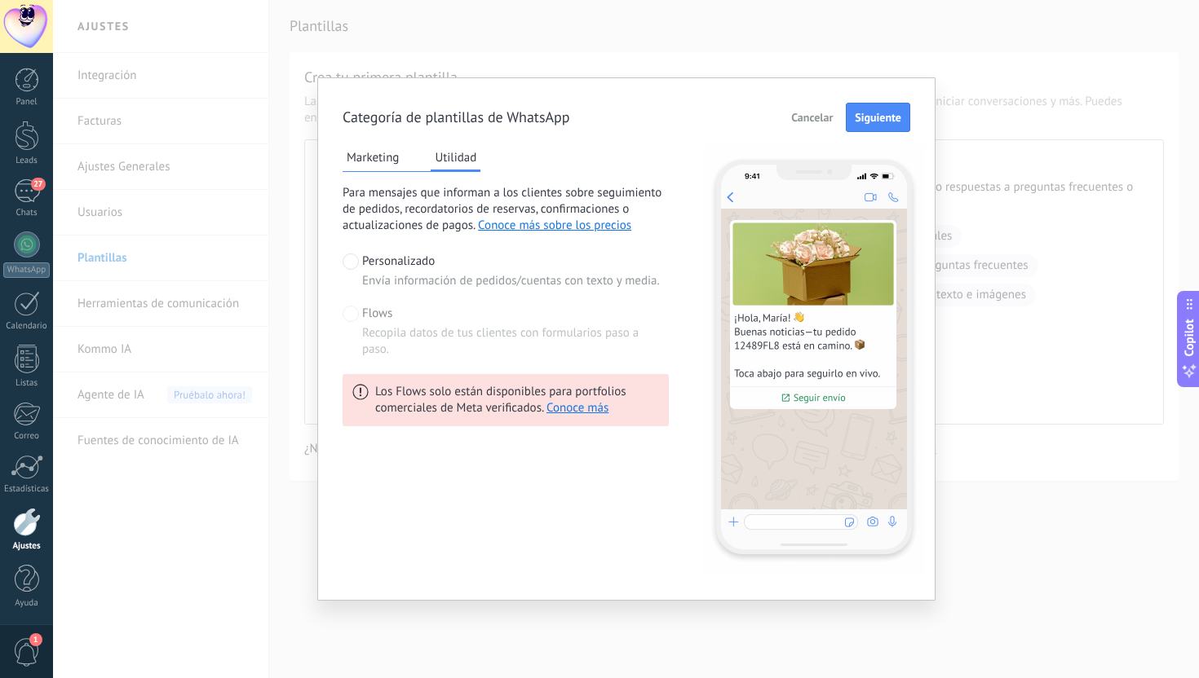
click at [364, 160] on button "Marketing" at bounding box center [372, 157] width 60 height 24
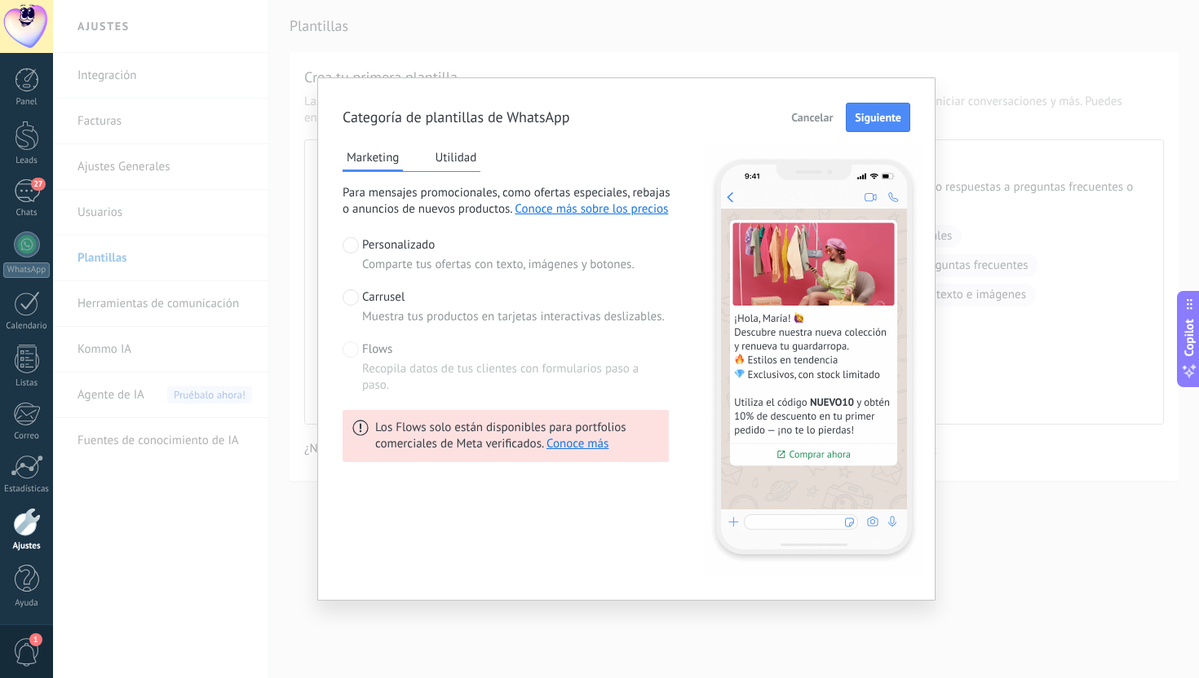
click at [351, 298] on span at bounding box center [350, 297] width 16 height 16
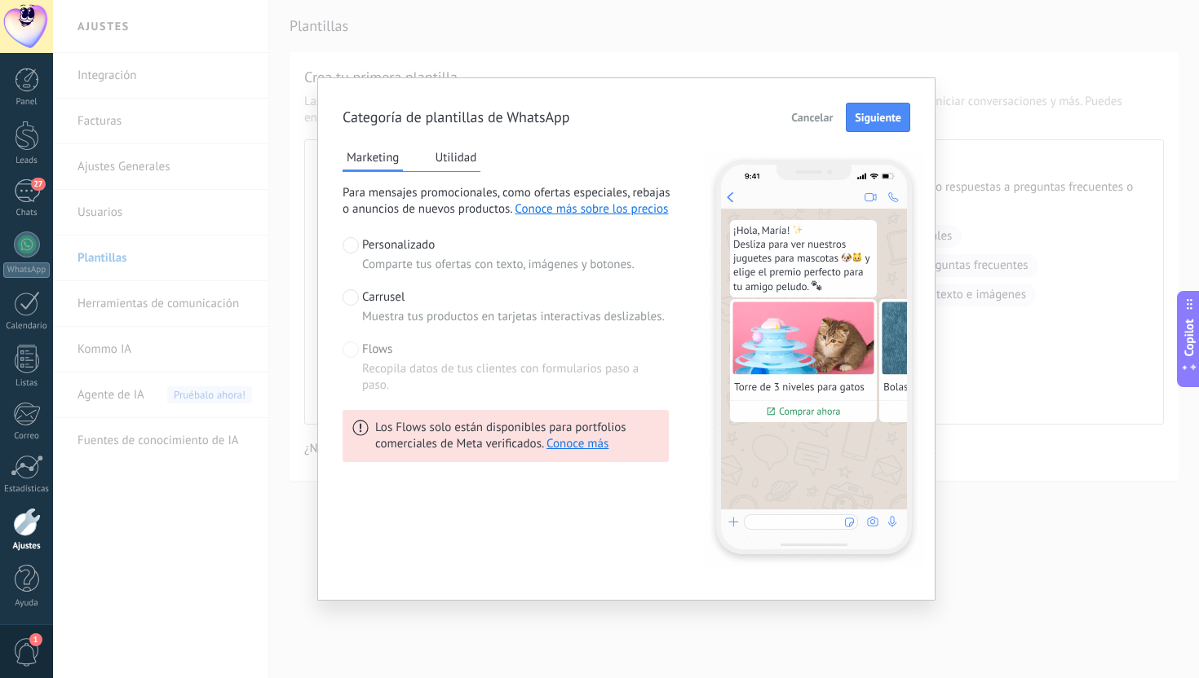
click at [351, 249] on span at bounding box center [350, 245] width 16 height 16
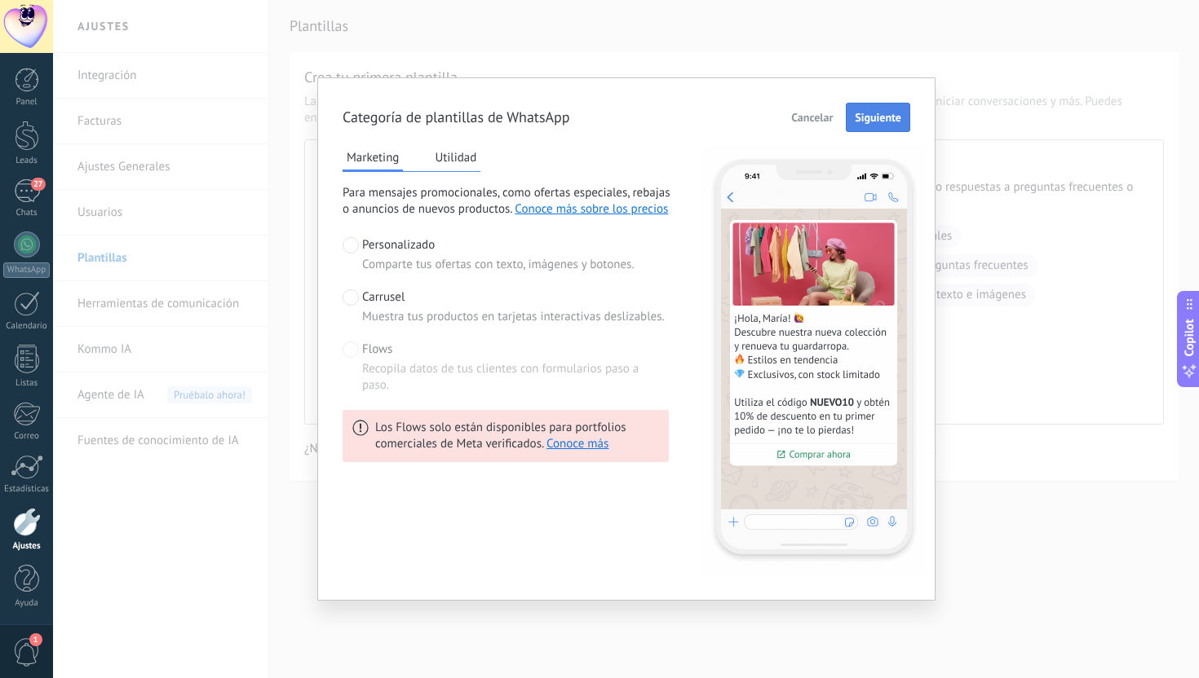
click at [880, 117] on span "Siguiente" at bounding box center [878, 117] width 46 height 11
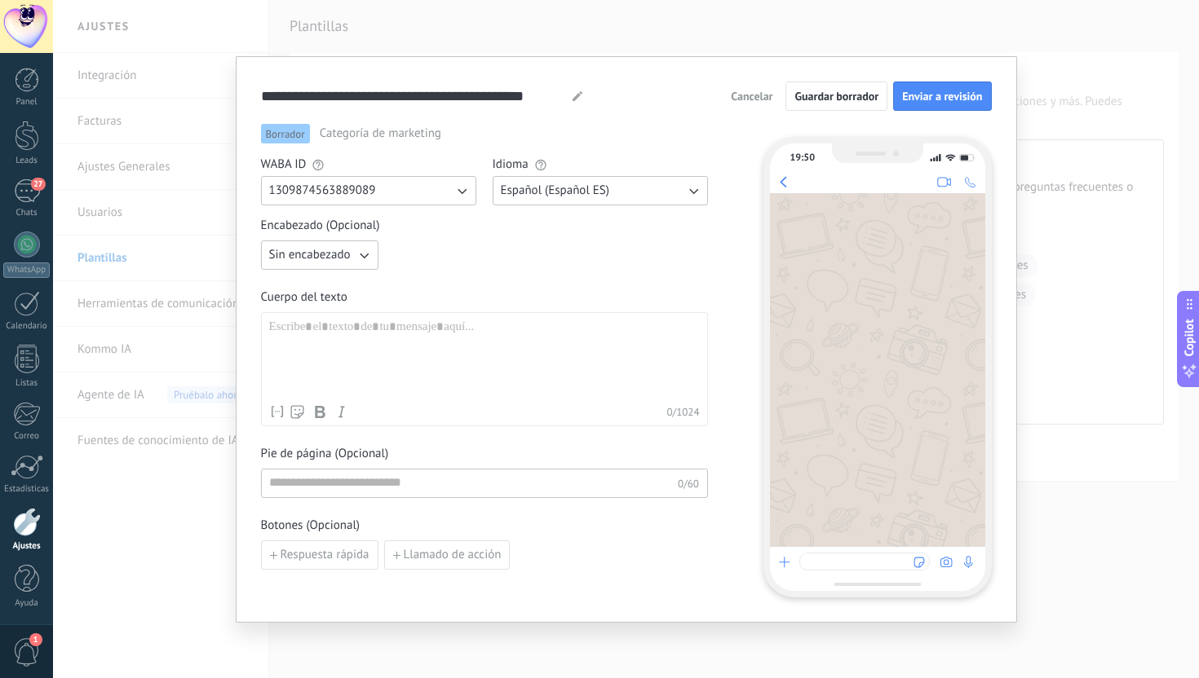
click at [433, 197] on button "1309874563889089" at bounding box center [368, 190] width 215 height 29
click at [556, 184] on span "Español (Español ES)" at bounding box center [555, 191] width 109 height 16
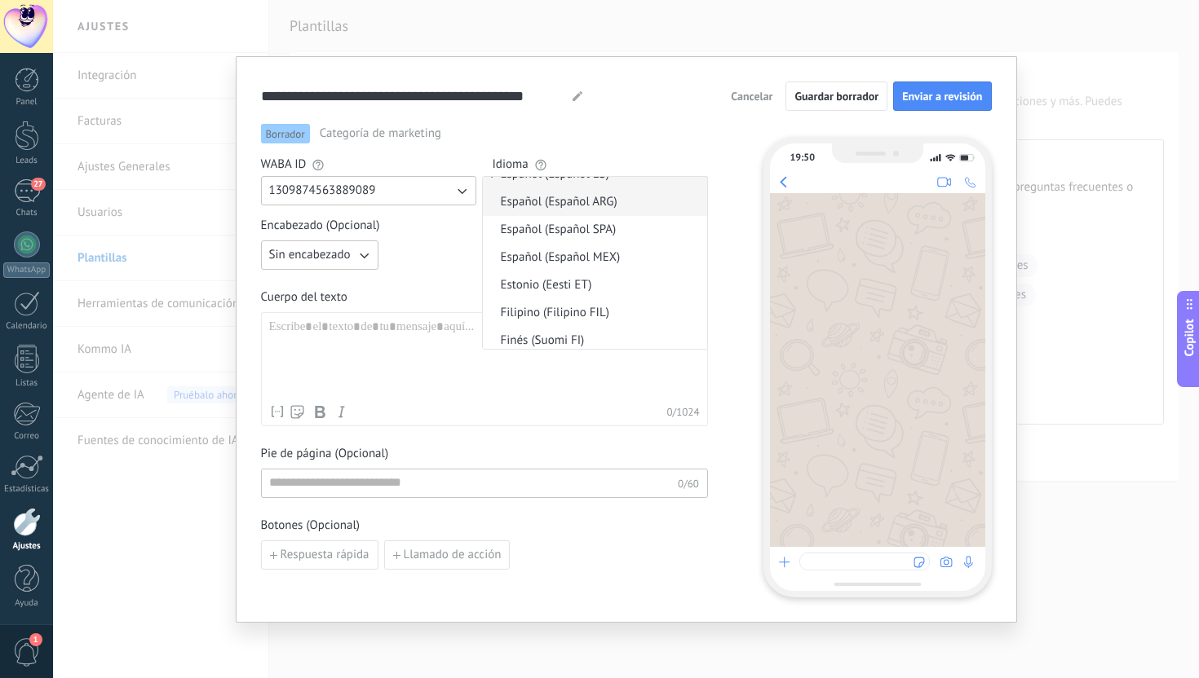
scroll to position [477, 0]
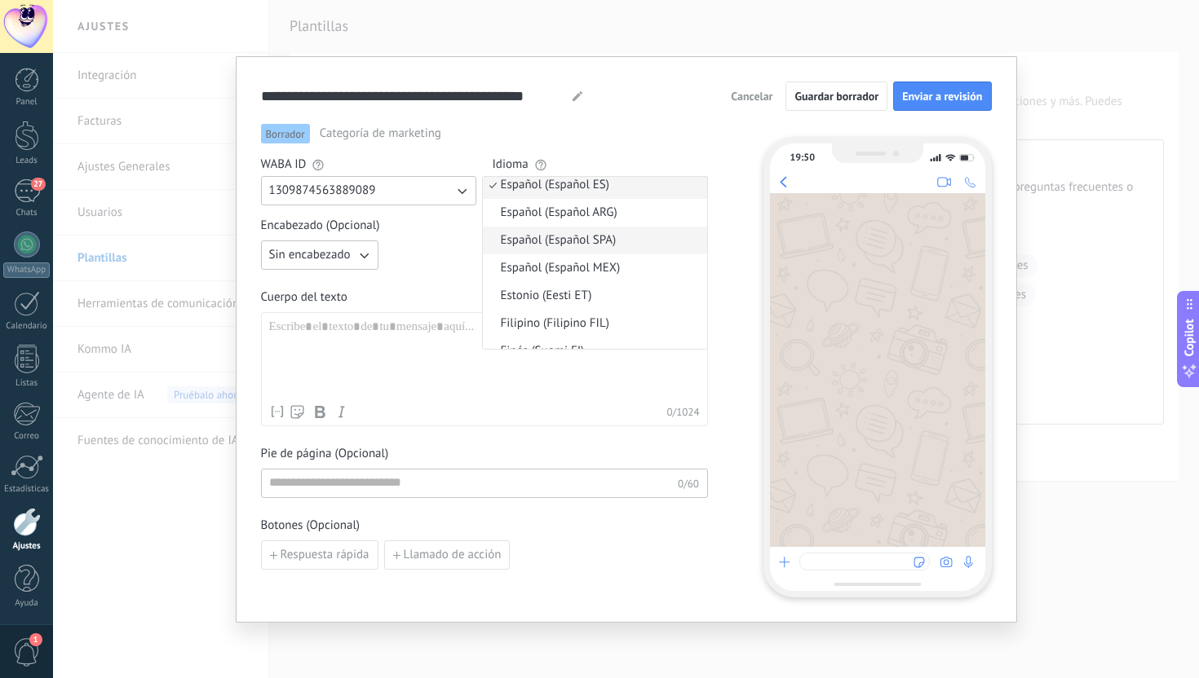
click at [553, 249] on li "Español (Español SPA)" at bounding box center [595, 241] width 224 height 28
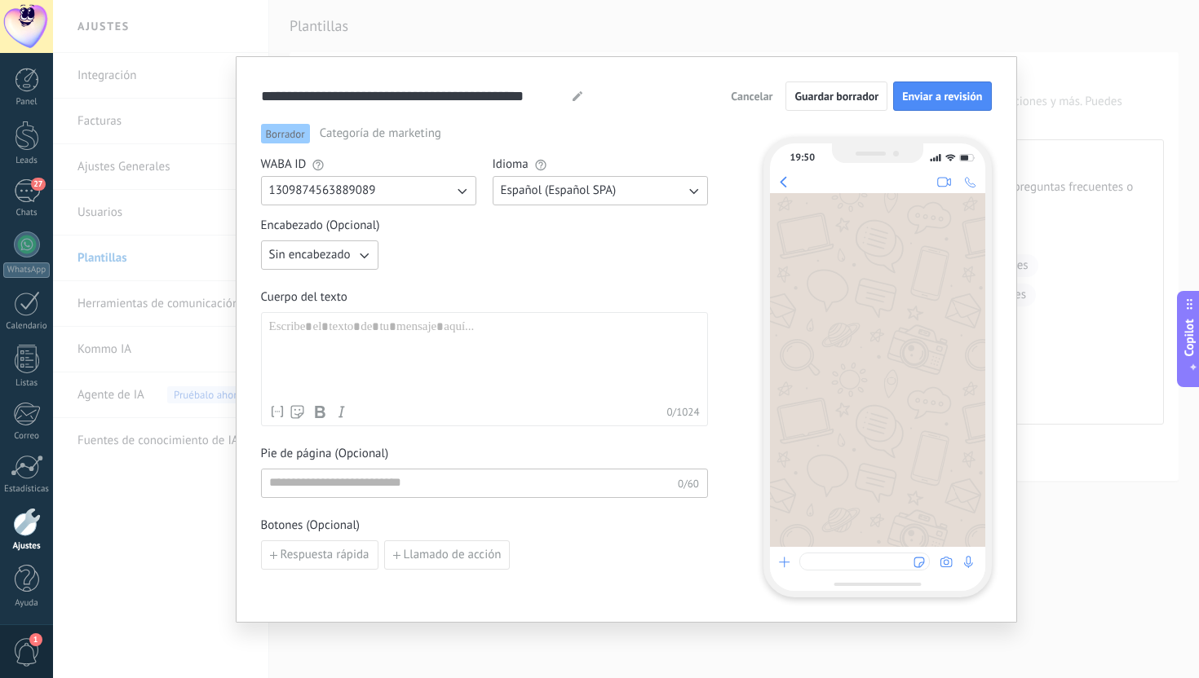
click at [606, 196] on span "Español (Español SPA)" at bounding box center [559, 191] width 116 height 16
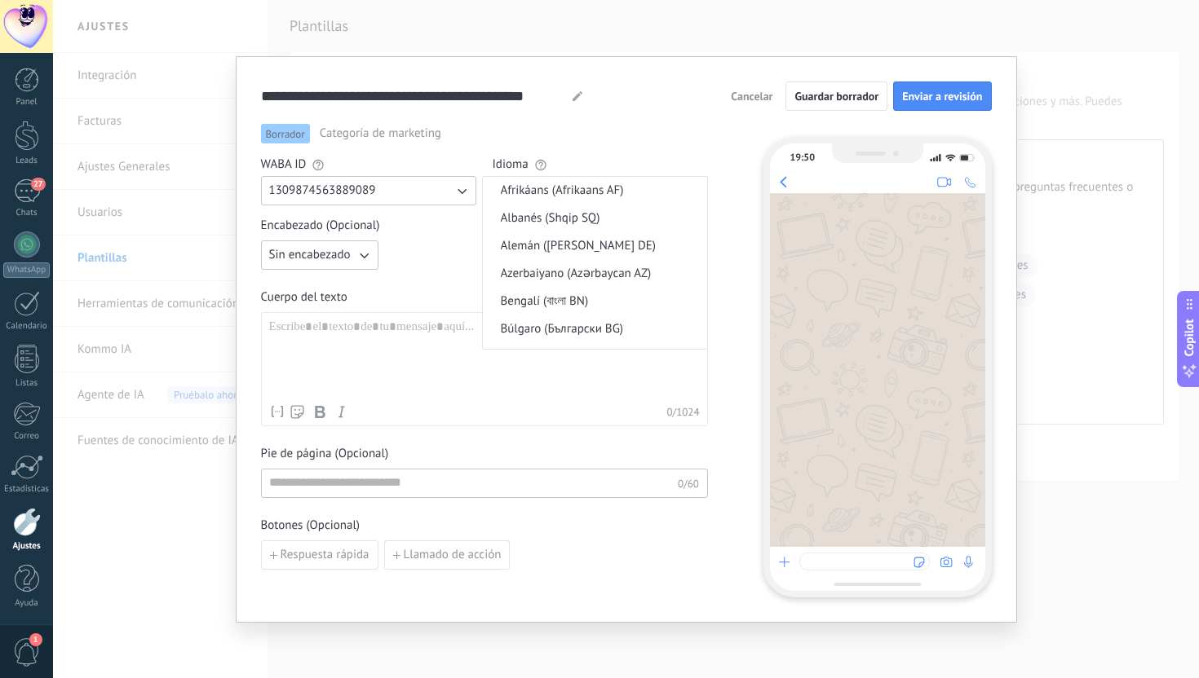
scroll to position [454, 0]
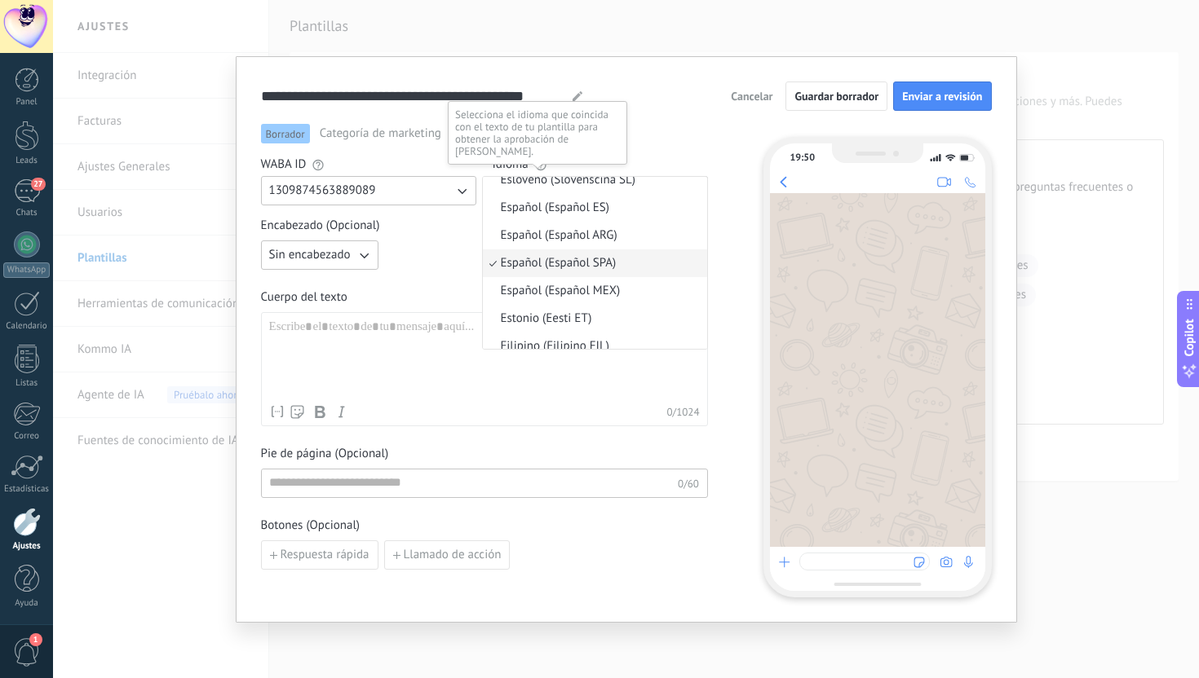
click at [538, 165] on use at bounding box center [540, 165] width 11 height 11
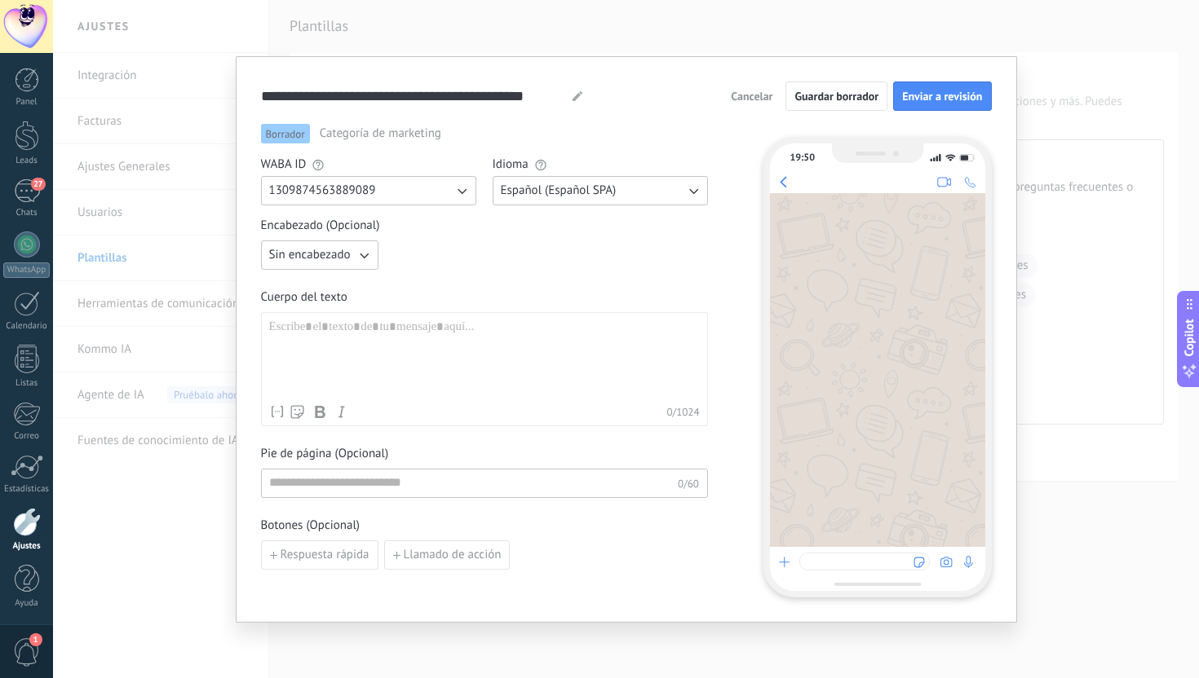
click at [545, 190] on span "Español (Español SPA)" at bounding box center [559, 191] width 116 height 16
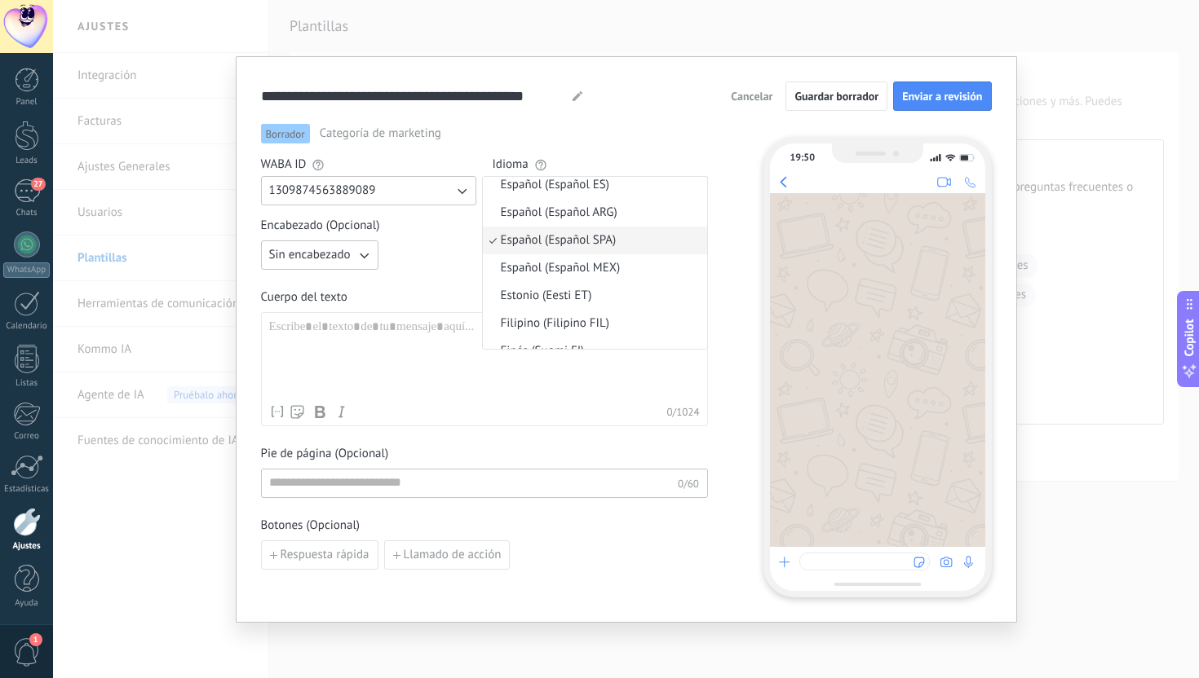
scroll to position [479, 0]
click at [571, 273] on span "Español (Español MEX)" at bounding box center [561, 266] width 120 height 16
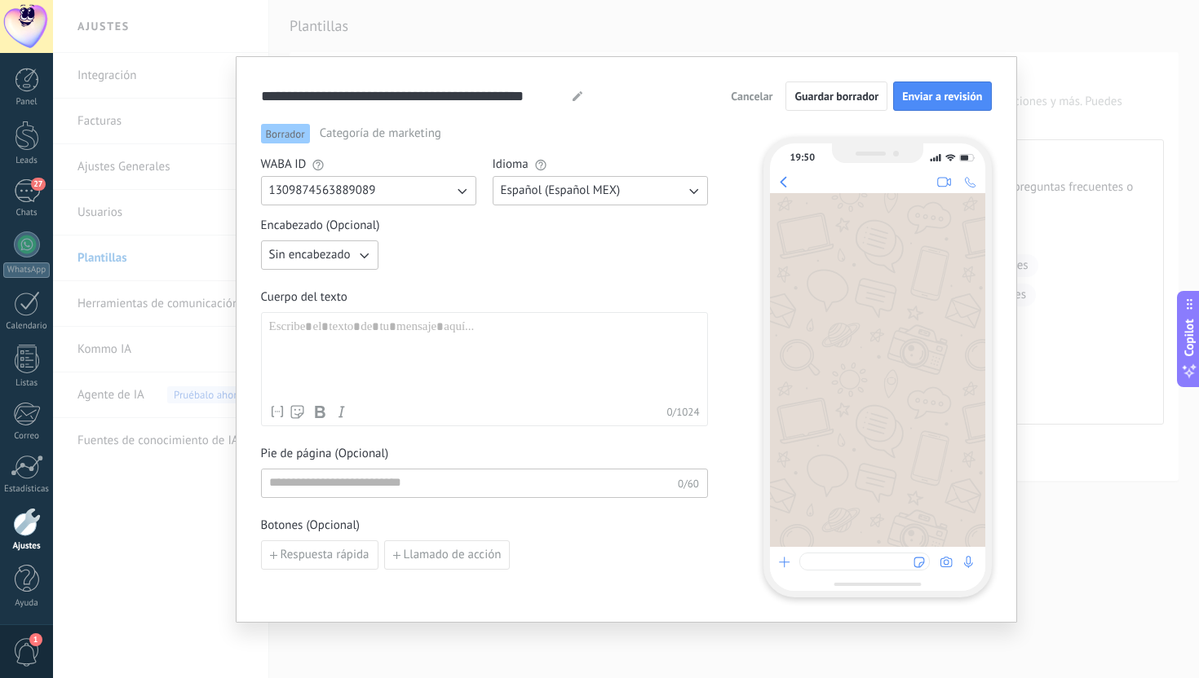
click at [357, 260] on icon "button" at bounding box center [364, 255] width 16 height 16
click at [327, 314] on span "Imagen o archivo" at bounding box center [314, 311] width 91 height 16
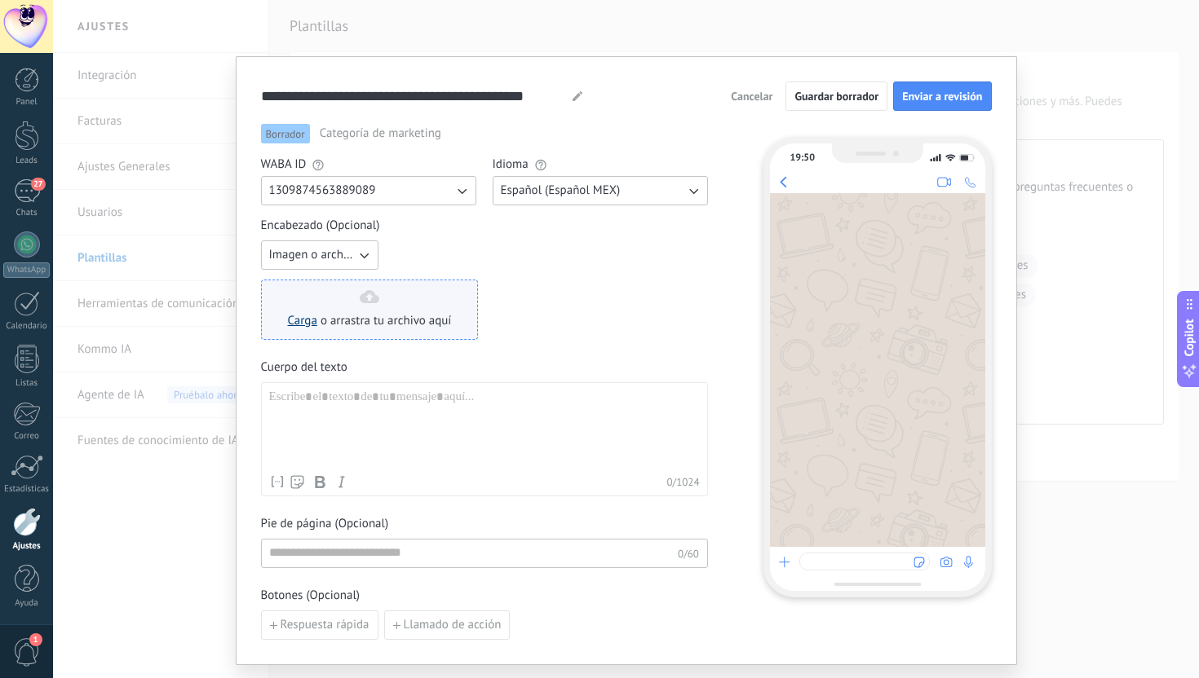
click at [289, 324] on link "Carga" at bounding box center [302, 320] width 29 height 15
